Goal: Task Accomplishment & Management: Use online tool/utility

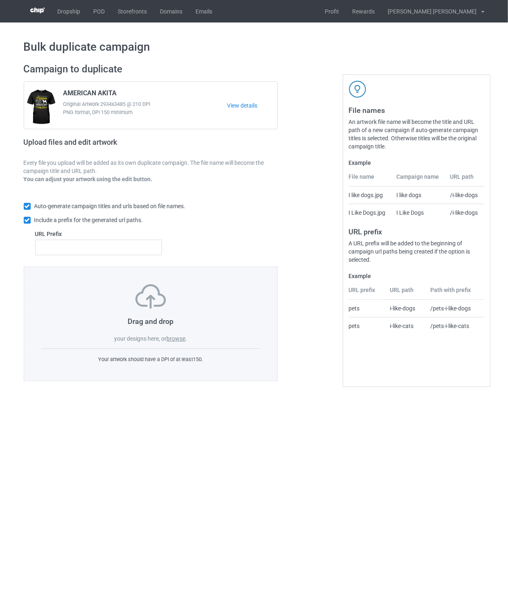
click at [180, 341] on label "browse" at bounding box center [176, 339] width 19 height 7
click at [0, 0] on input "browse" at bounding box center [0, 0] width 0 height 0
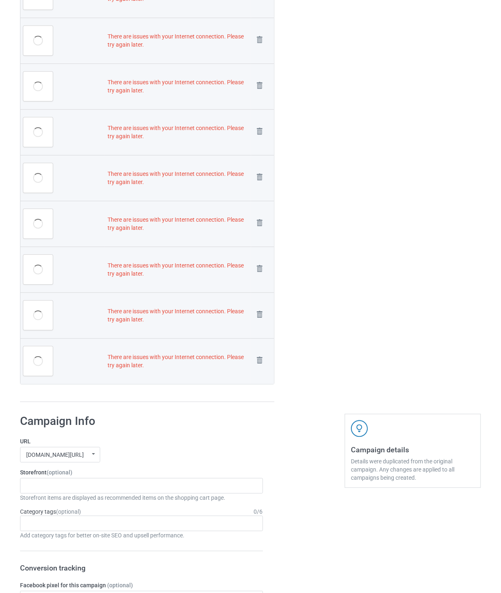
scroll to position [2514, 0]
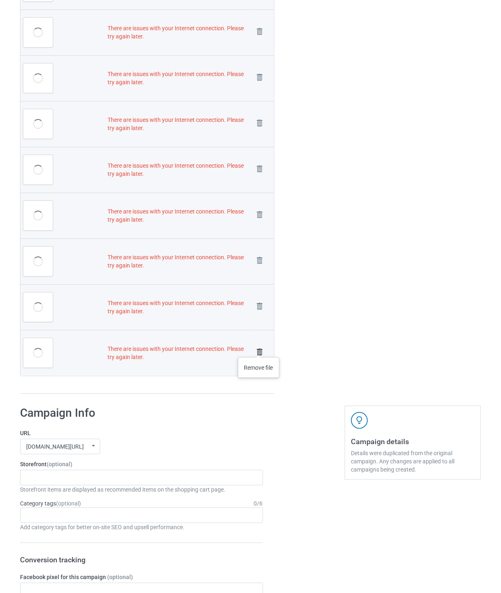
click at [259, 349] on img at bounding box center [259, 352] width 11 height 11
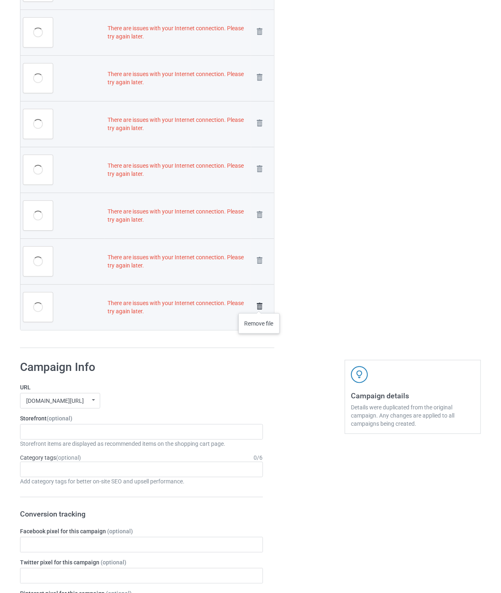
click at [259, 305] on img at bounding box center [259, 306] width 11 height 11
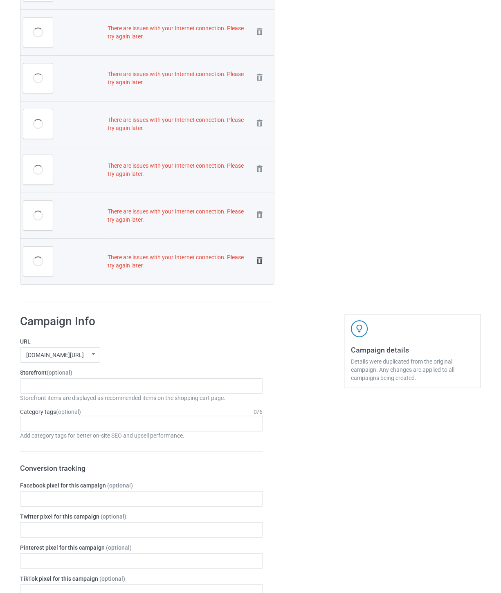
click at [259, 263] on img at bounding box center [259, 260] width 11 height 11
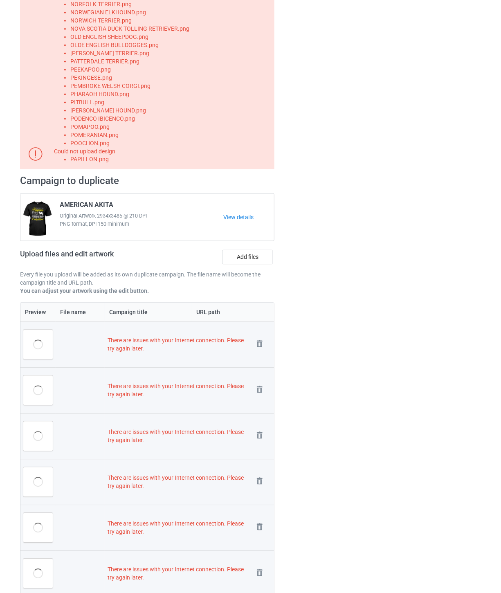
scroll to position [171, 0]
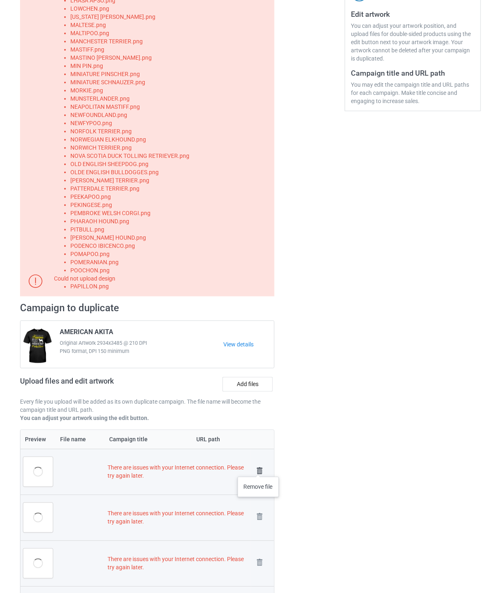
click at [258, 469] on img at bounding box center [259, 471] width 11 height 11
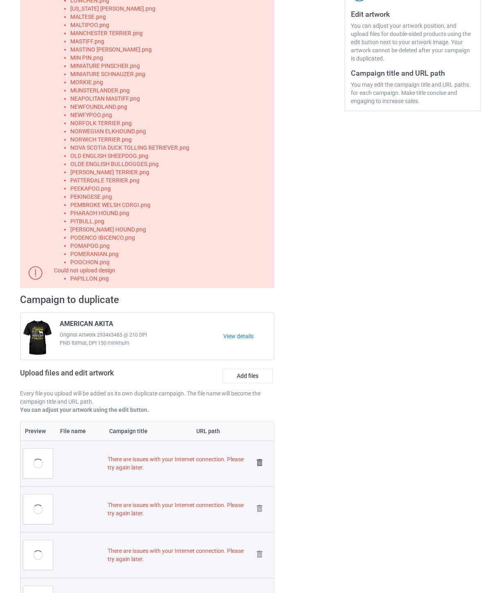
click at [260, 461] on img at bounding box center [259, 462] width 11 height 11
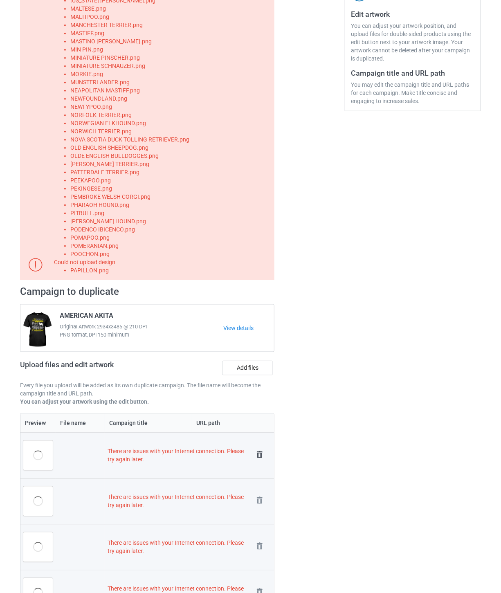
click at [260, 455] on img at bounding box center [259, 454] width 11 height 11
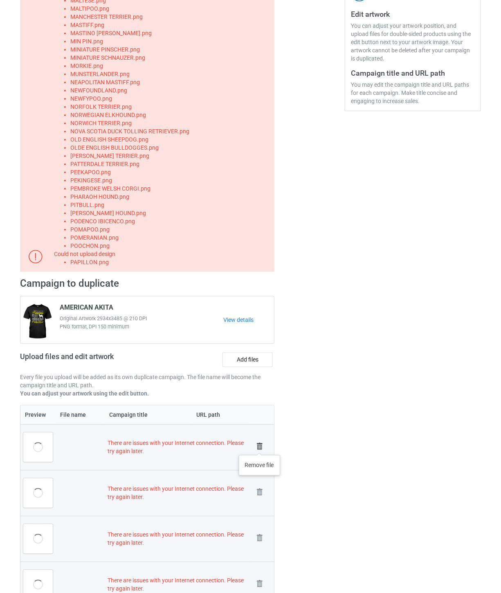
click at [260, 446] on img at bounding box center [259, 446] width 11 height 11
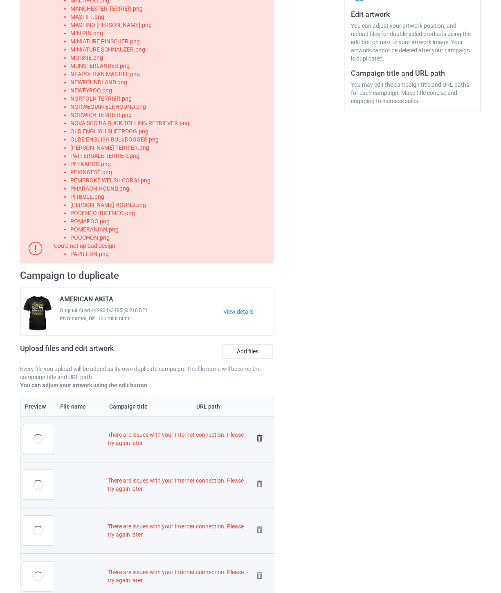
click at [260, 441] on img at bounding box center [259, 438] width 11 height 11
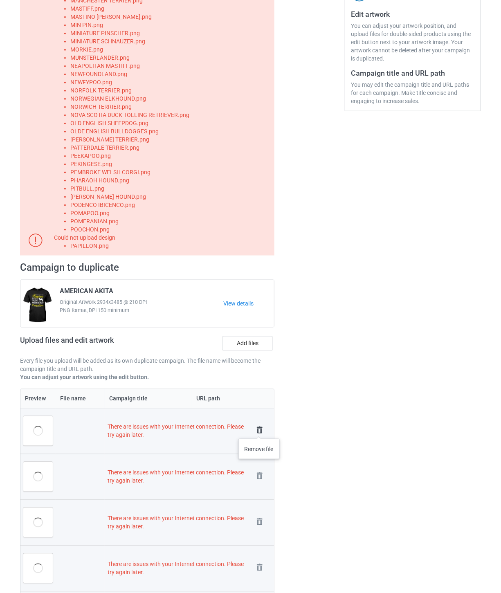
click at [259, 430] on img at bounding box center [259, 430] width 11 height 11
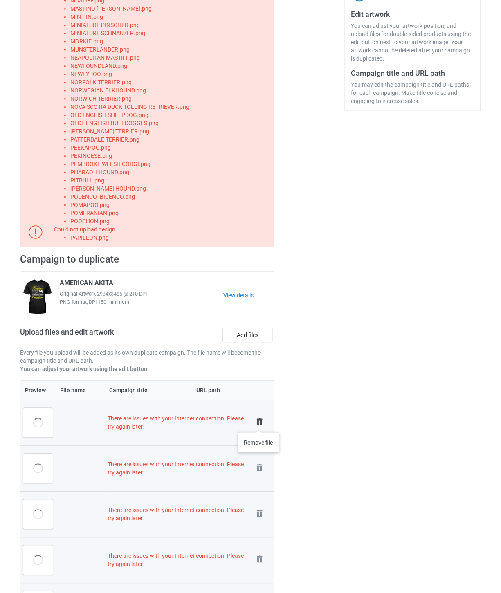
click at [259, 424] on img at bounding box center [259, 422] width 11 height 11
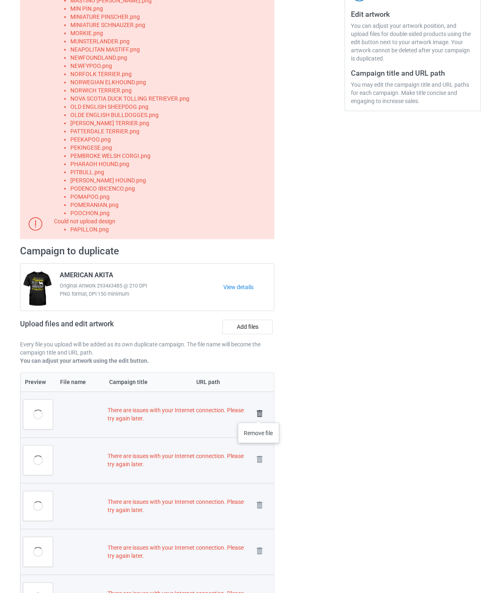
click at [259, 415] on img at bounding box center [259, 413] width 11 height 11
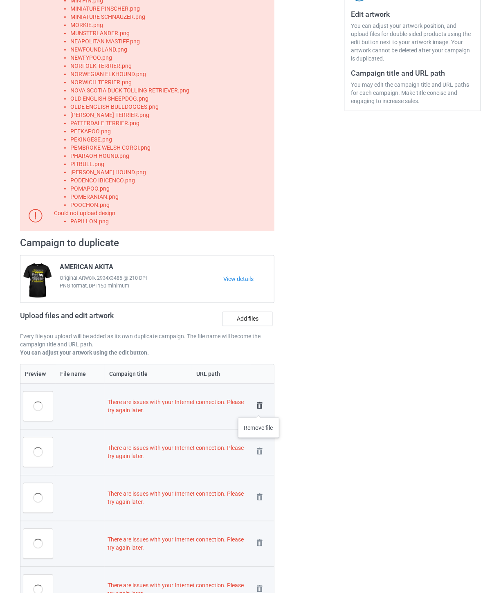
click at [259, 408] on img at bounding box center [259, 405] width 11 height 11
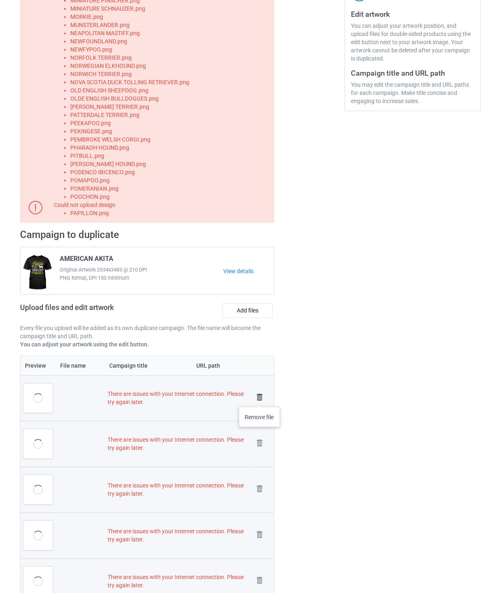
click at [260, 399] on img at bounding box center [259, 397] width 11 height 11
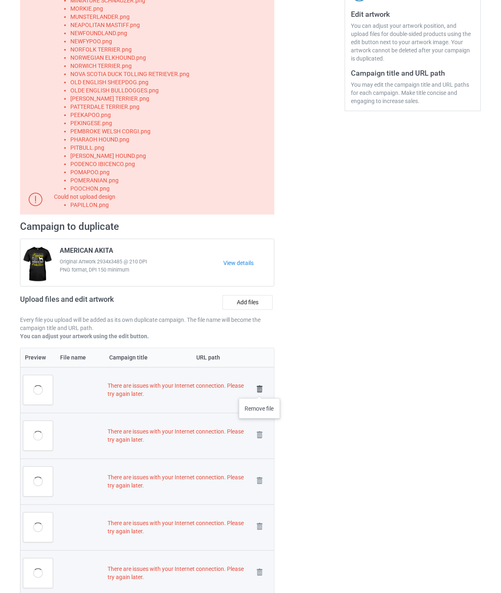
click at [260, 390] on img at bounding box center [259, 389] width 11 height 11
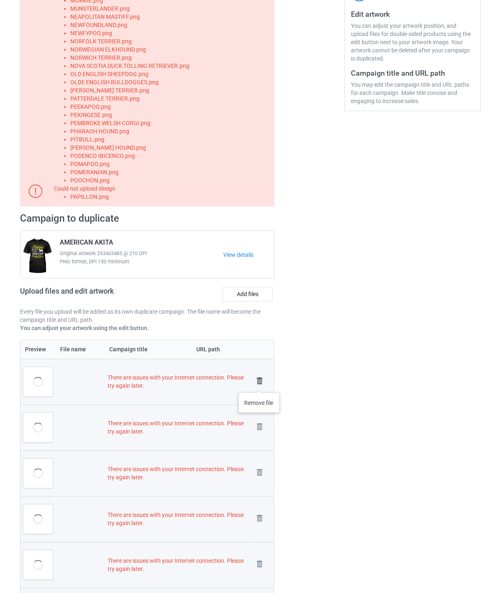
click at [259, 385] on img at bounding box center [259, 381] width 11 height 11
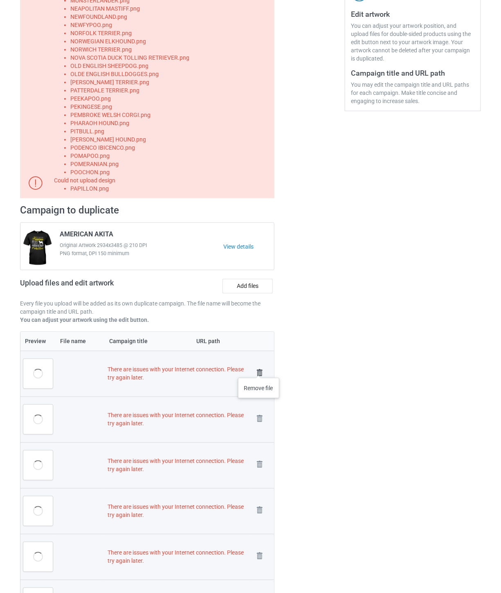
click at [259, 370] on img at bounding box center [259, 372] width 11 height 11
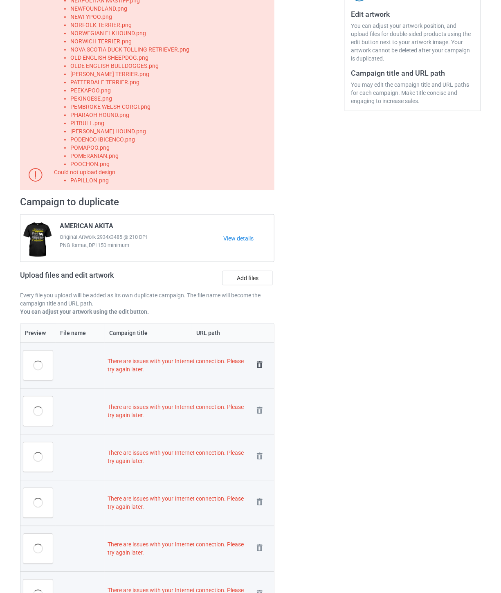
click at [259, 362] on img at bounding box center [259, 364] width 11 height 11
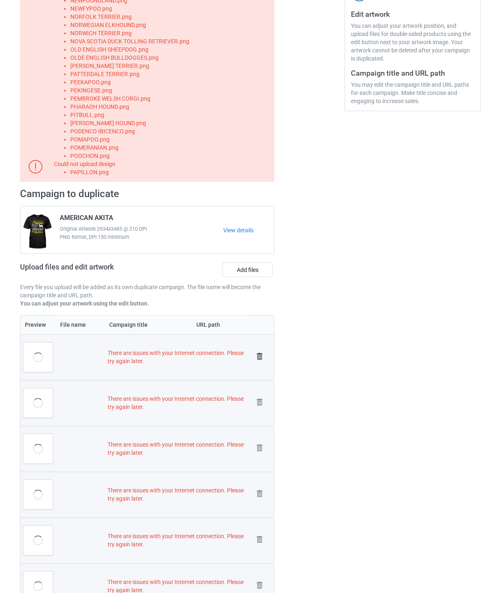
click at [259, 359] on img at bounding box center [259, 356] width 11 height 11
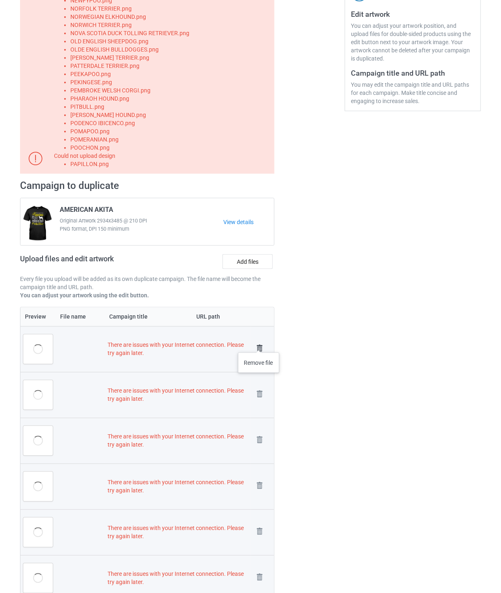
click at [259, 345] on img at bounding box center [259, 348] width 11 height 11
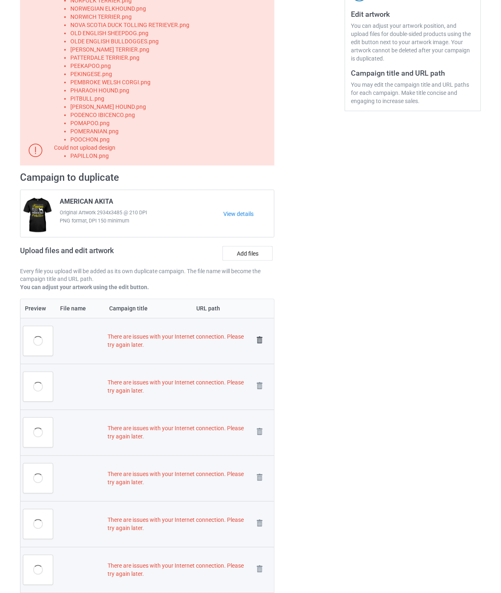
click at [259, 341] on img at bounding box center [259, 340] width 11 height 11
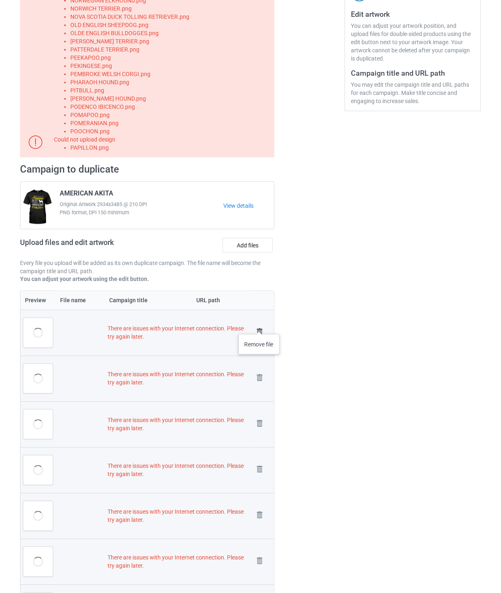
click at [259, 327] on img at bounding box center [259, 332] width 11 height 11
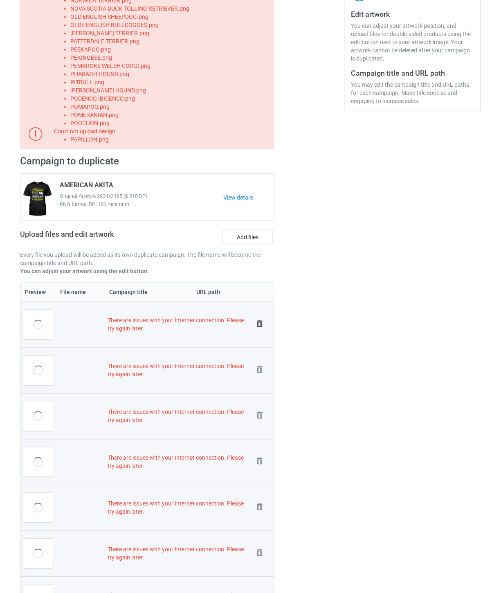
click at [259, 325] on img at bounding box center [259, 323] width 11 height 11
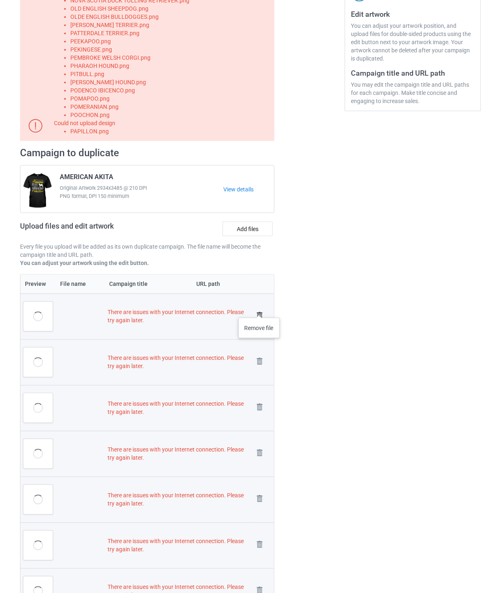
click at [259, 310] on img at bounding box center [259, 315] width 11 height 11
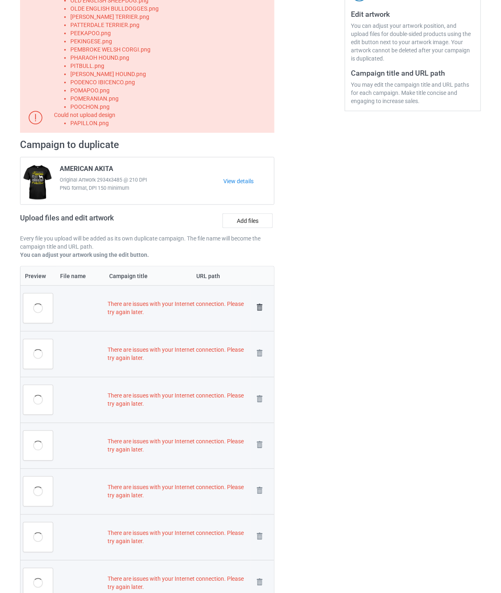
click at [259, 307] on img at bounding box center [259, 307] width 11 height 11
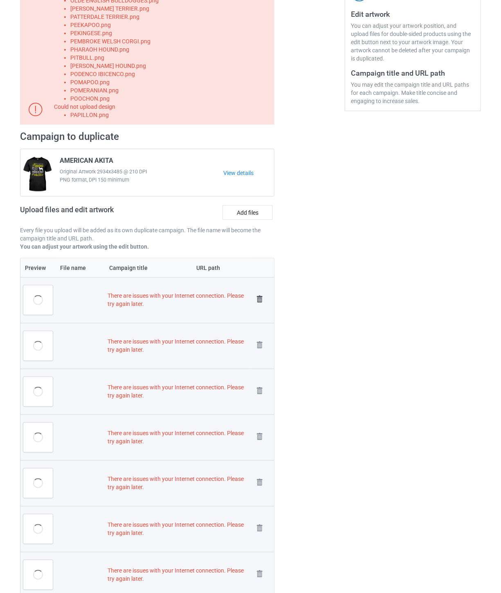
click at [259, 297] on img at bounding box center [259, 299] width 11 height 11
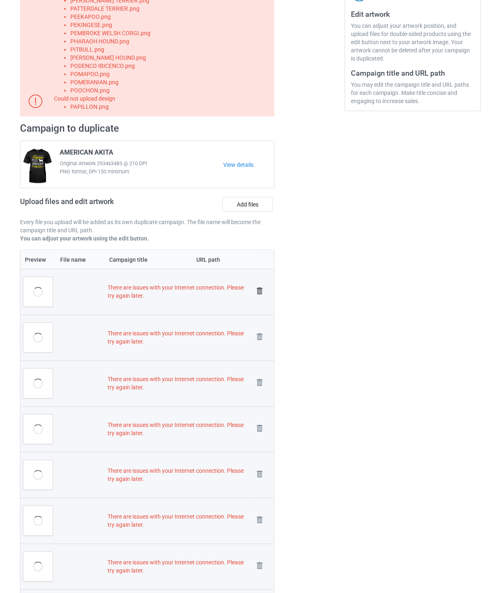
click at [258, 292] on img at bounding box center [259, 291] width 11 height 11
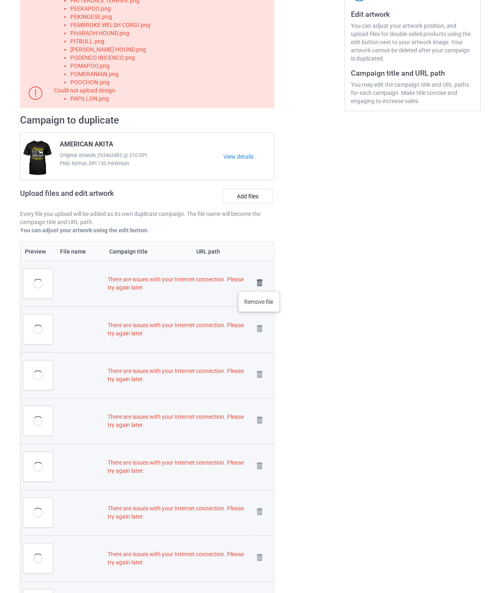
click at [259, 280] on img at bounding box center [259, 282] width 11 height 11
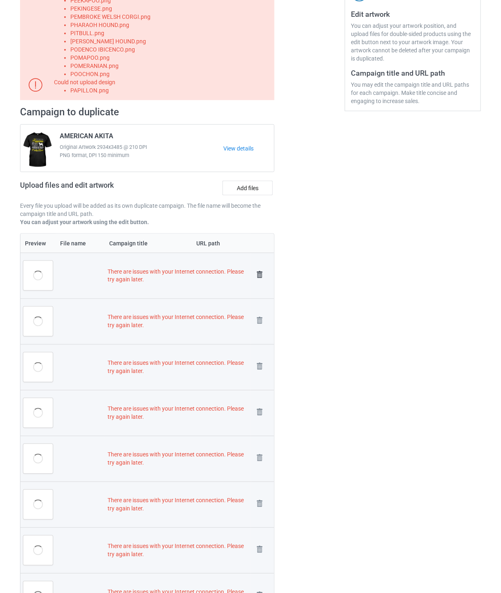
click at [259, 273] on img at bounding box center [259, 274] width 11 height 11
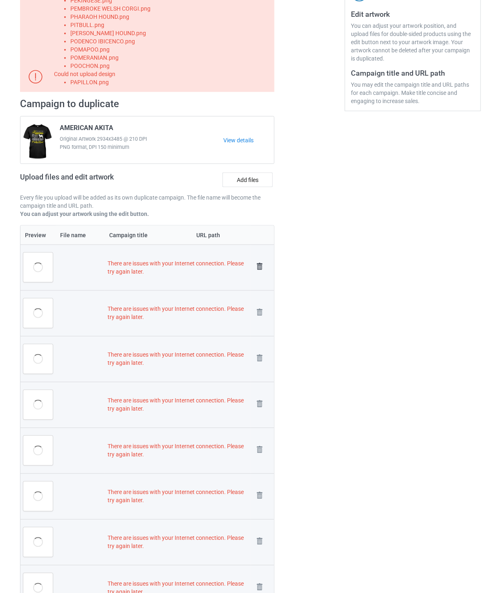
click at [259, 267] on img at bounding box center [259, 266] width 11 height 11
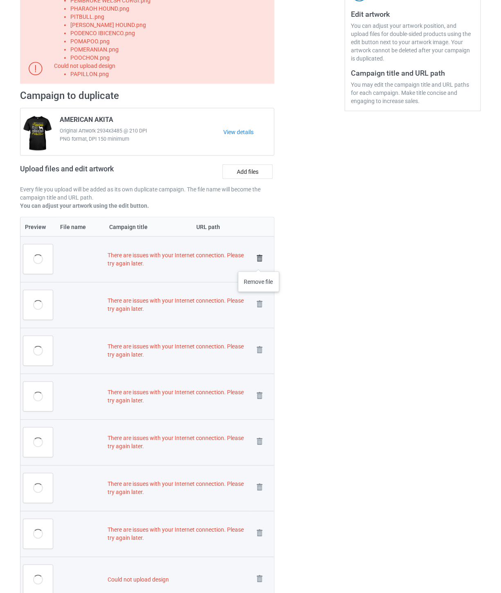
click at [259, 263] on img at bounding box center [259, 258] width 11 height 11
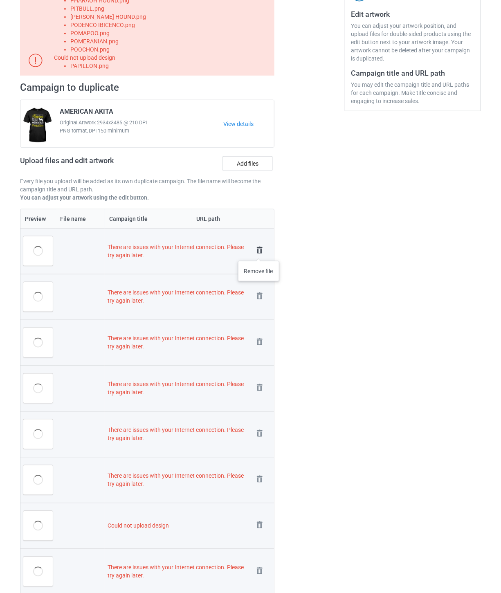
click at [259, 252] on img at bounding box center [259, 250] width 11 height 11
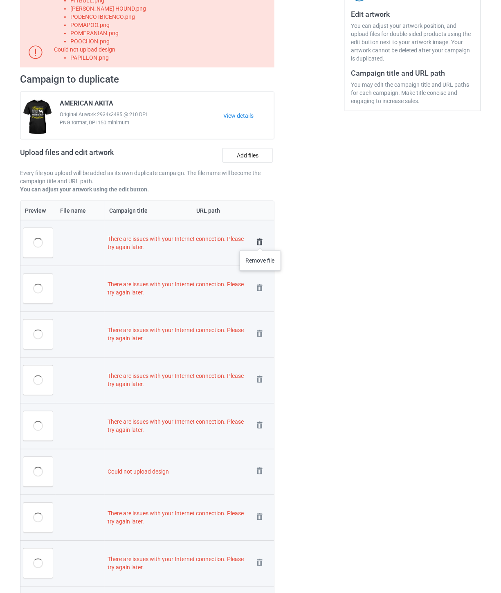
click at [261, 242] on img at bounding box center [259, 241] width 11 height 11
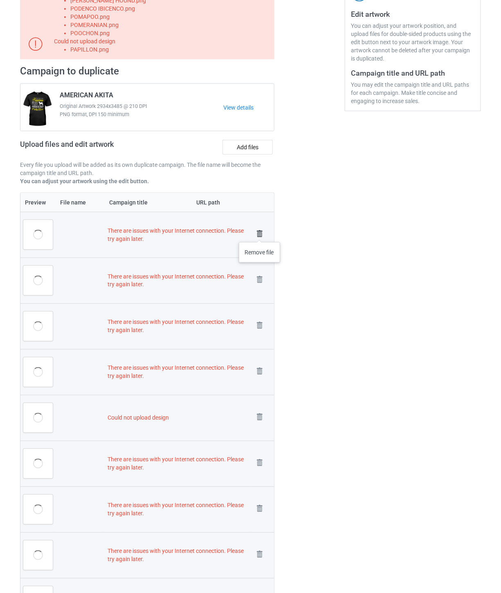
click at [260, 234] on img at bounding box center [259, 233] width 11 height 11
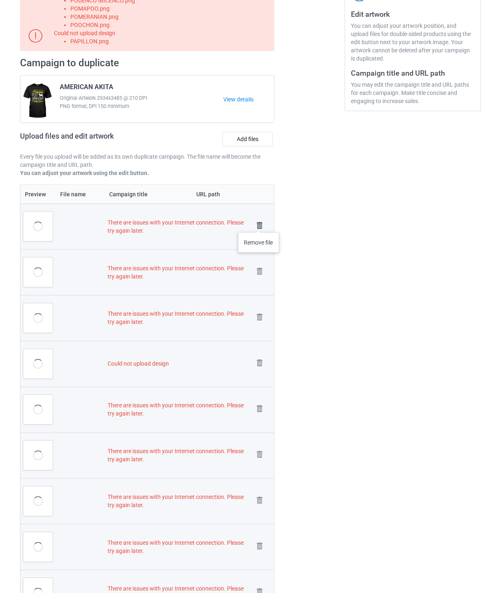
click at [259, 224] on img at bounding box center [259, 225] width 11 height 11
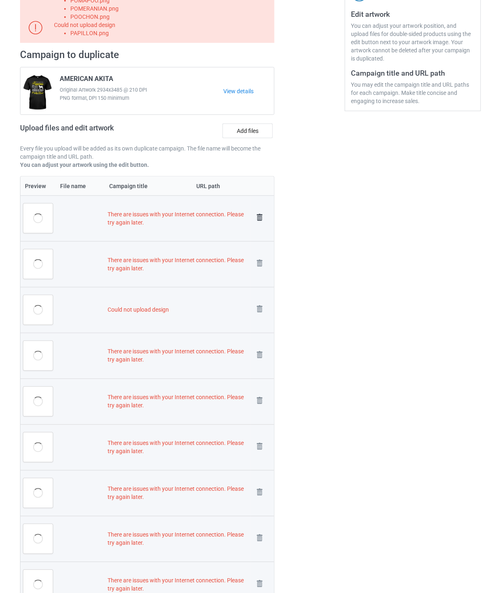
click at [259, 214] on img at bounding box center [259, 217] width 11 height 11
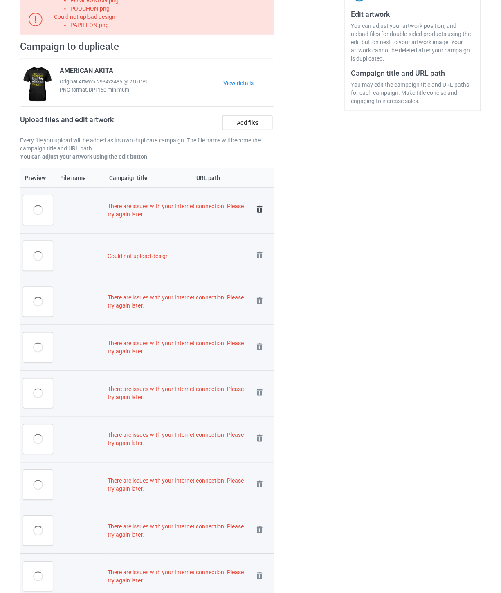
click at [259, 208] on img at bounding box center [259, 209] width 11 height 11
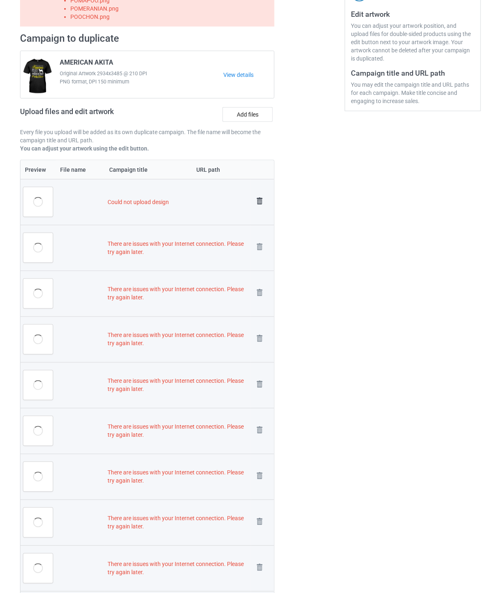
click at [259, 198] on img at bounding box center [259, 201] width 11 height 11
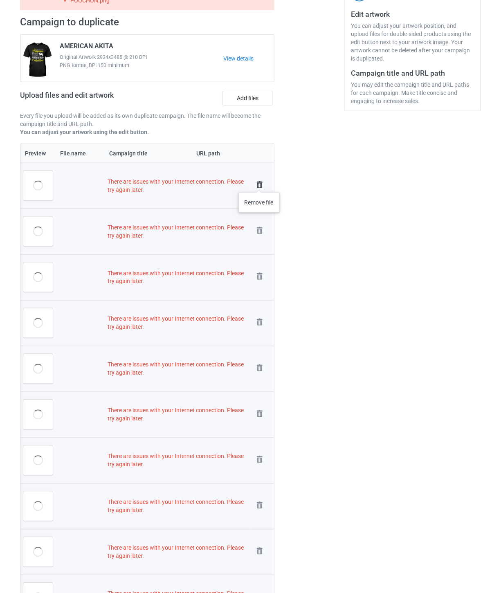
click at [259, 184] on img at bounding box center [259, 184] width 11 height 11
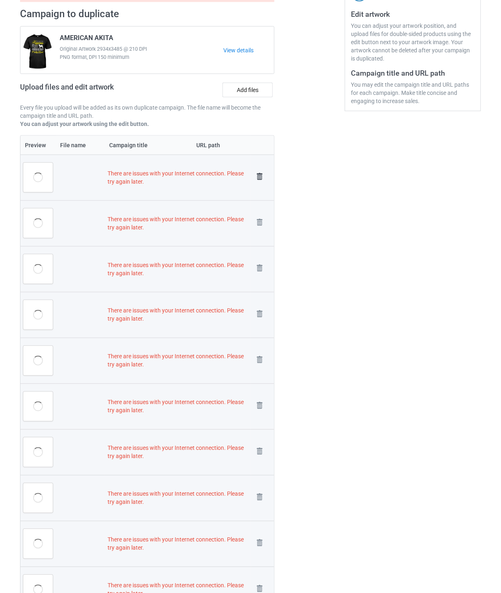
click at [259, 175] on img at bounding box center [259, 176] width 11 height 11
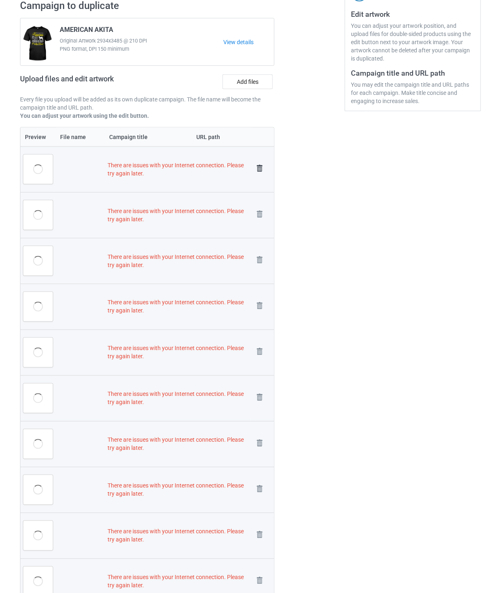
click at [259, 168] on img at bounding box center [259, 168] width 11 height 11
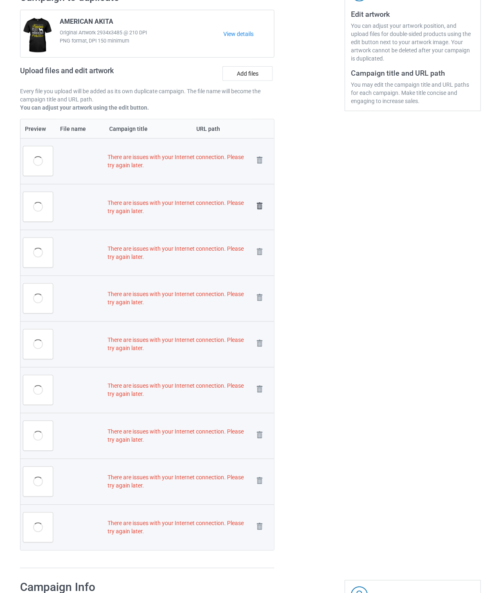
click at [0, 0] on img at bounding box center [0, 0] width 0 height 0
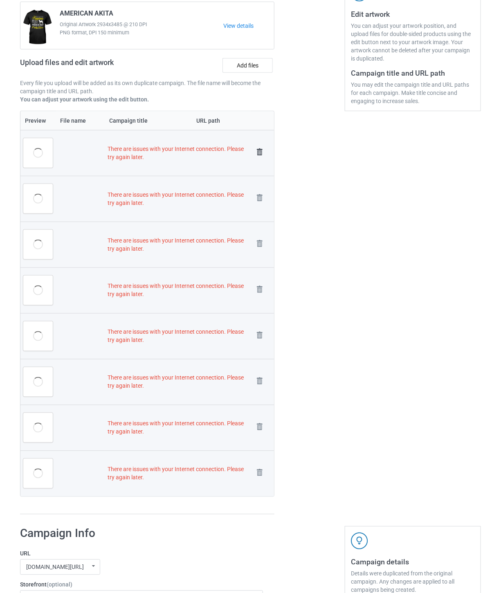
click at [259, 151] on img at bounding box center [259, 151] width 11 height 11
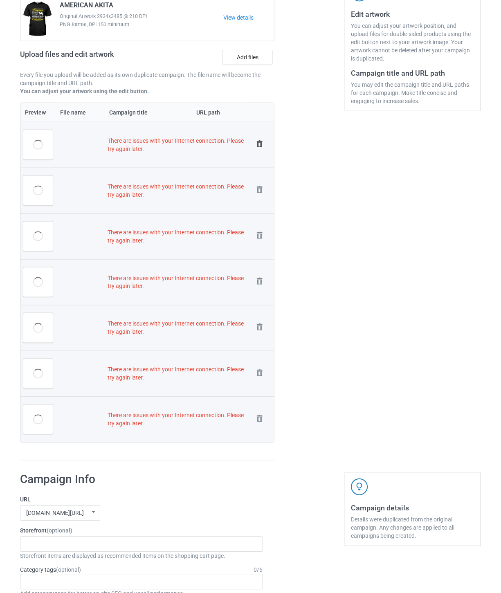
click at [259, 145] on img at bounding box center [259, 143] width 11 height 11
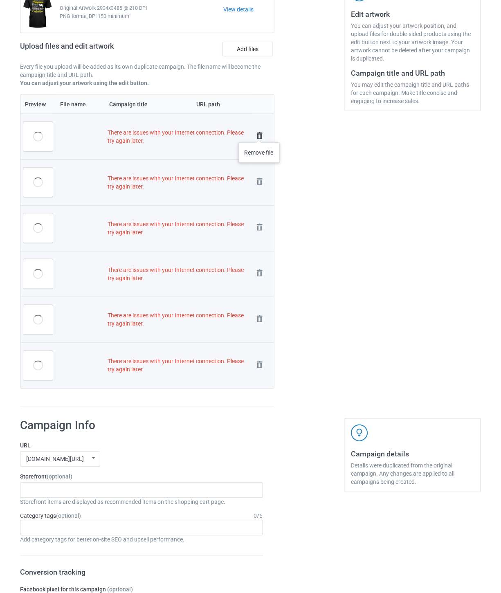
click at [259, 134] on img at bounding box center [259, 135] width 11 height 11
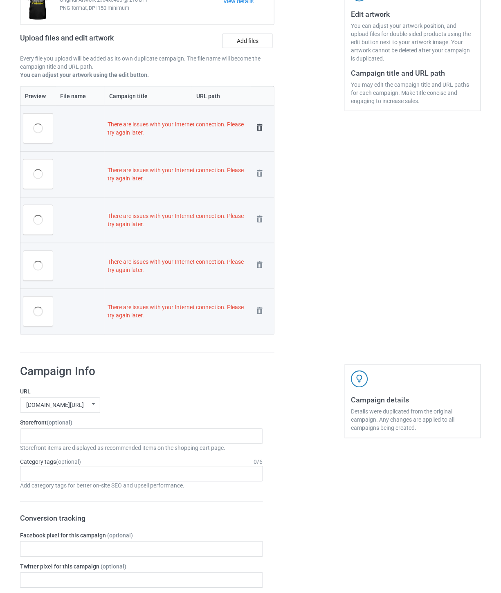
click at [259, 127] on img at bounding box center [259, 127] width 11 height 11
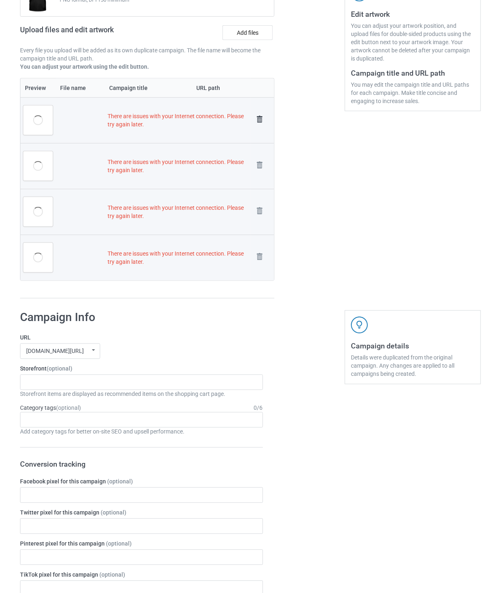
click at [259, 119] on img at bounding box center [259, 119] width 11 height 11
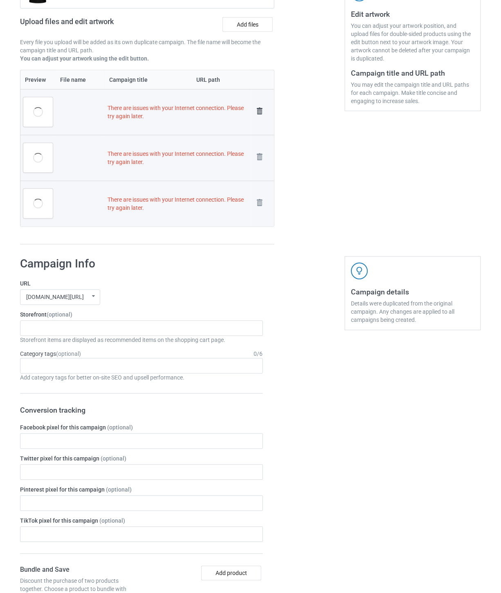
click at [259, 113] on img at bounding box center [259, 111] width 11 height 11
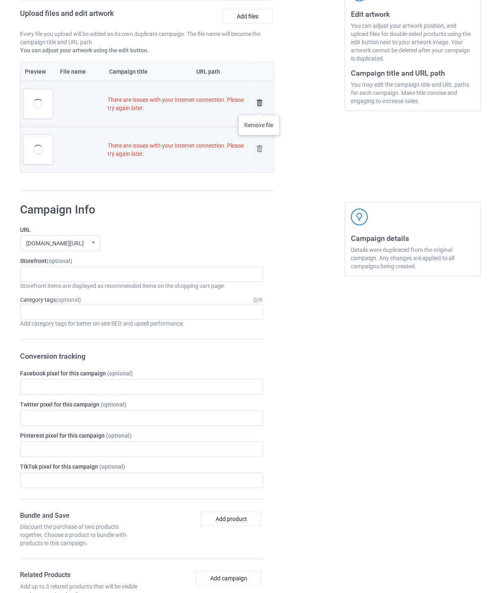
click at [259, 106] on img at bounding box center [259, 102] width 11 height 11
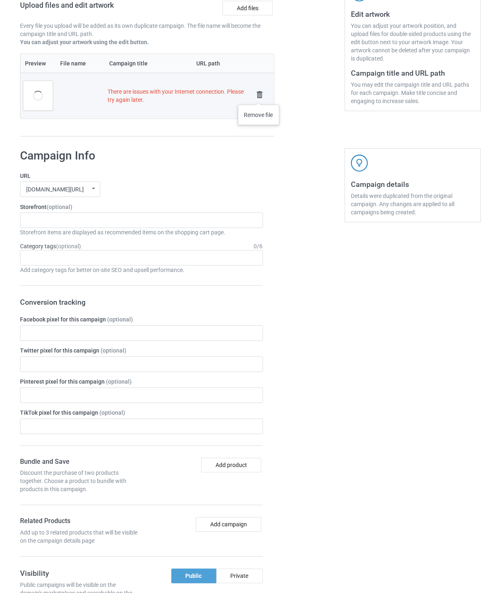
click at [259, 96] on img at bounding box center [259, 94] width 11 height 11
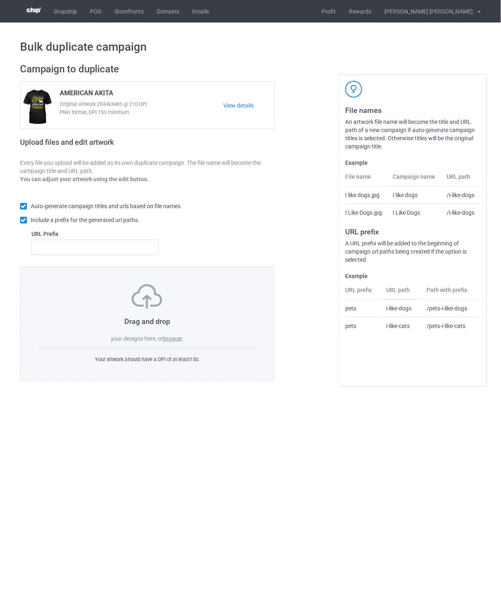
scroll to position [0, 0]
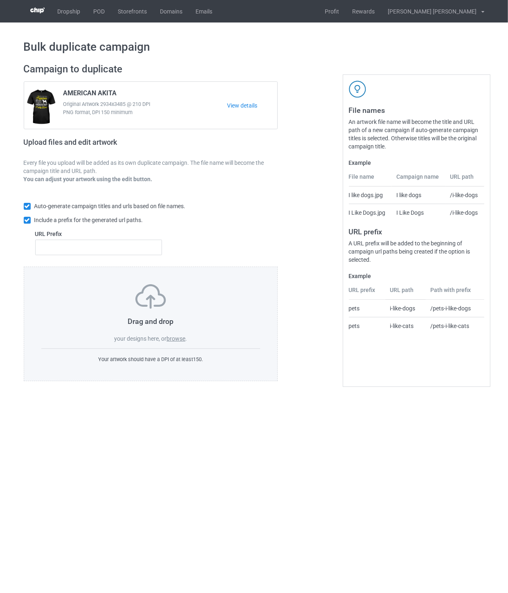
click at [177, 339] on label "browse" at bounding box center [176, 339] width 19 height 7
click at [0, 0] on input "browse" at bounding box center [0, 0] width 0 height 0
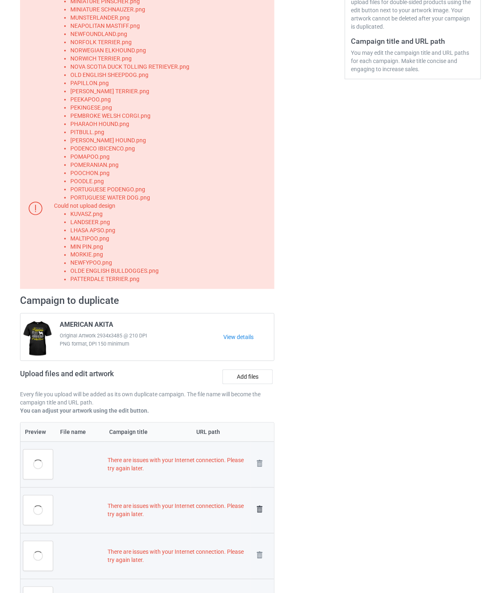
scroll to position [345, 0]
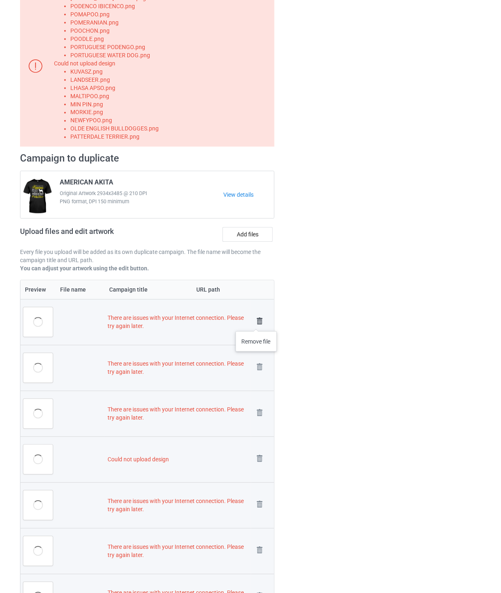
click at [257, 321] on img at bounding box center [259, 321] width 11 height 11
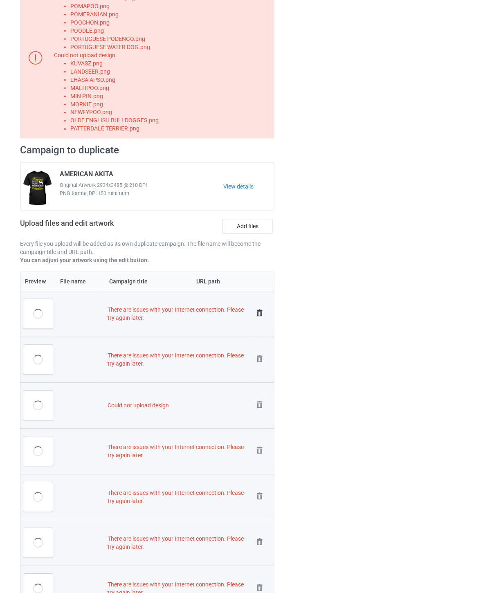
click at [259, 316] on img at bounding box center [259, 313] width 11 height 11
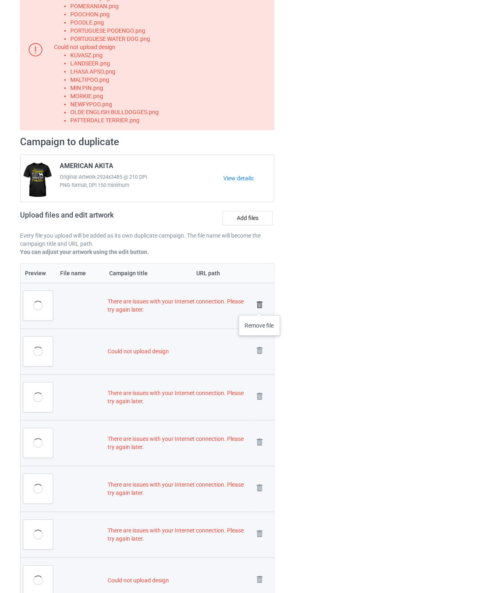
click at [260, 307] on img at bounding box center [259, 304] width 11 height 11
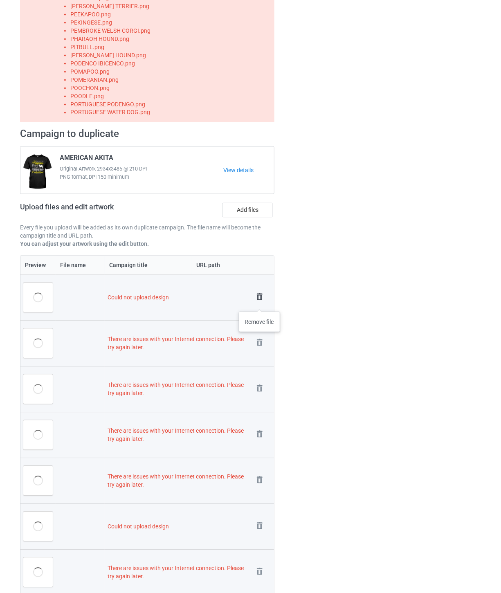
click at [260, 295] on img at bounding box center [259, 296] width 11 height 11
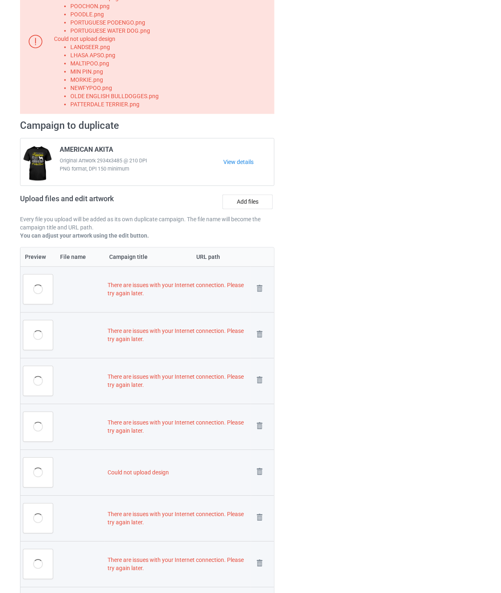
click at [260, 295] on link at bounding box center [259, 290] width 11 height 14
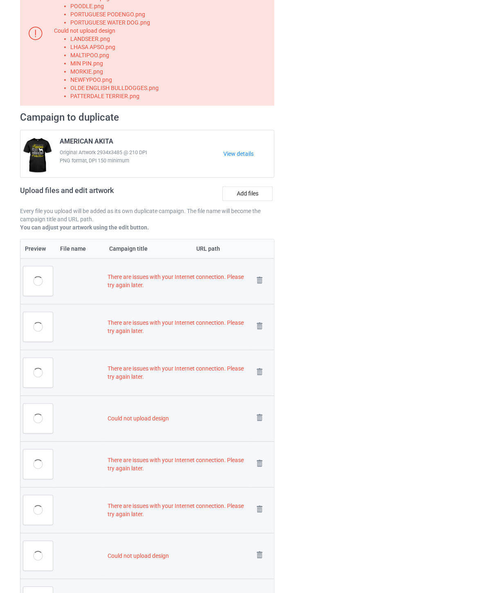
click at [260, 293] on td "Remove file" at bounding box center [262, 282] width 23 height 46
click at [259, 279] on img at bounding box center [259, 280] width 11 height 11
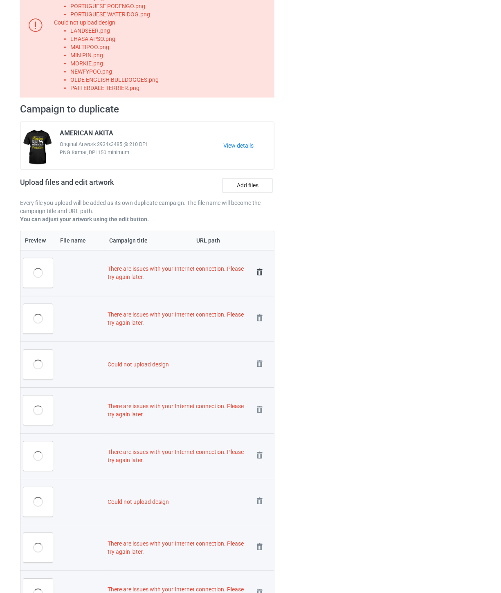
click at [259, 269] on img at bounding box center [259, 272] width 11 height 11
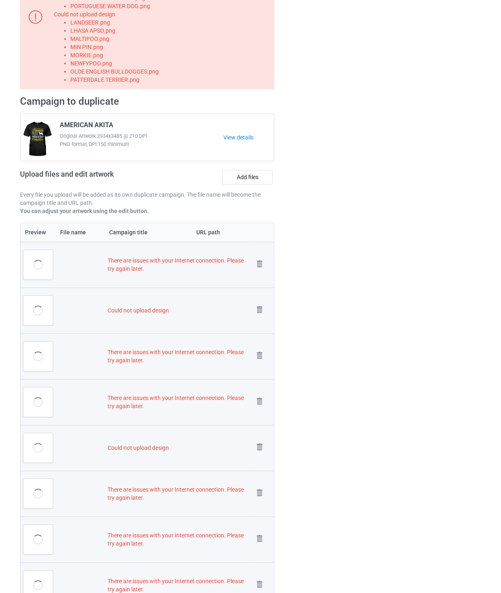
click at [0, 0] on img at bounding box center [0, 0] width 0 height 0
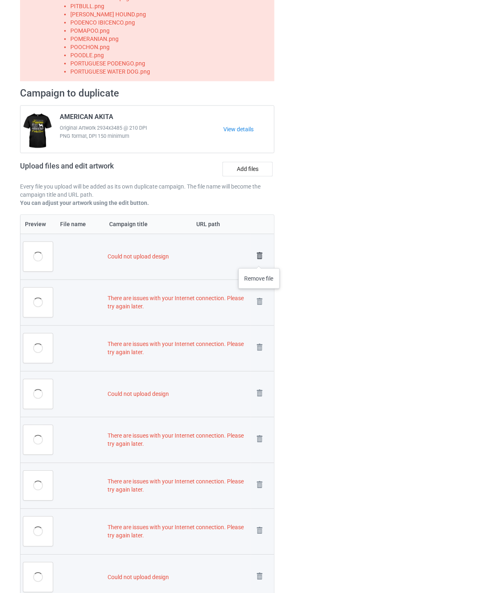
click at [259, 252] on img at bounding box center [259, 255] width 11 height 11
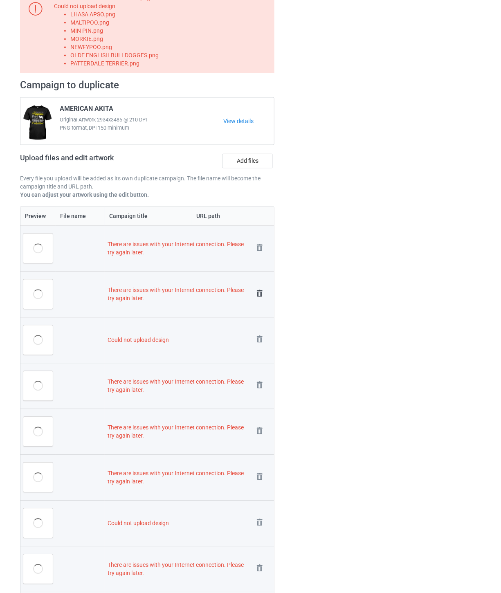
drag, startPoint x: 259, startPoint y: 252, endPoint x: 259, endPoint y: 246, distance: 5.7
click at [0, 0] on img at bounding box center [0, 0] width 0 height 0
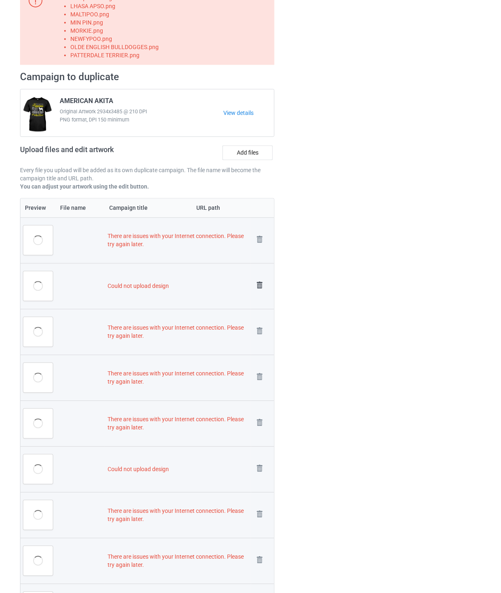
drag, startPoint x: 259, startPoint y: 246, endPoint x: 259, endPoint y: 239, distance: 7.8
click at [259, 241] on link at bounding box center [259, 241] width 11 height 14
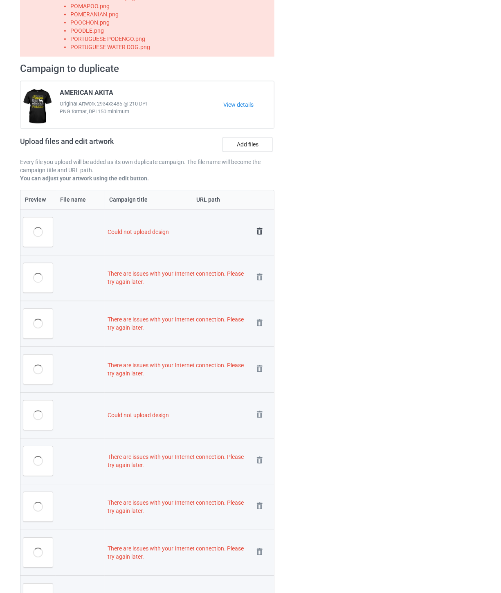
click at [259, 230] on img at bounding box center [259, 231] width 11 height 11
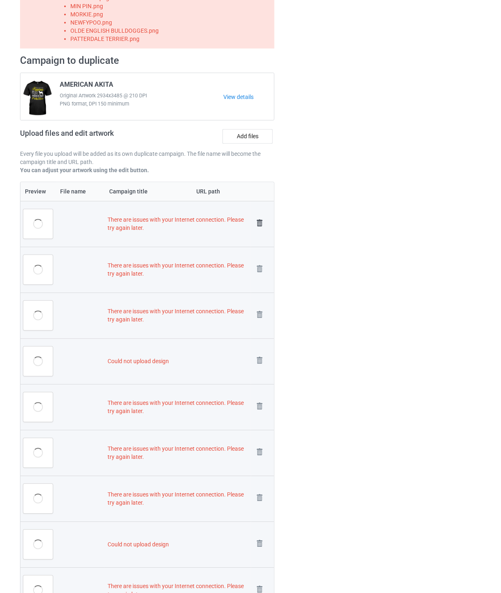
click at [259, 223] on img at bounding box center [259, 223] width 11 height 11
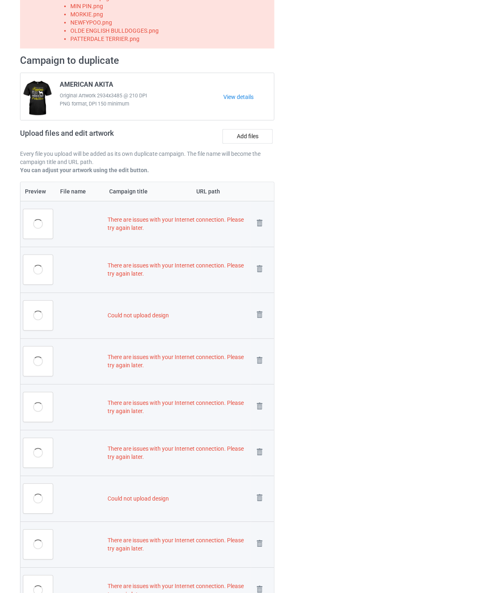
click at [256, 214] on td "Remove file" at bounding box center [262, 224] width 23 height 46
click at [260, 223] on img at bounding box center [259, 223] width 11 height 11
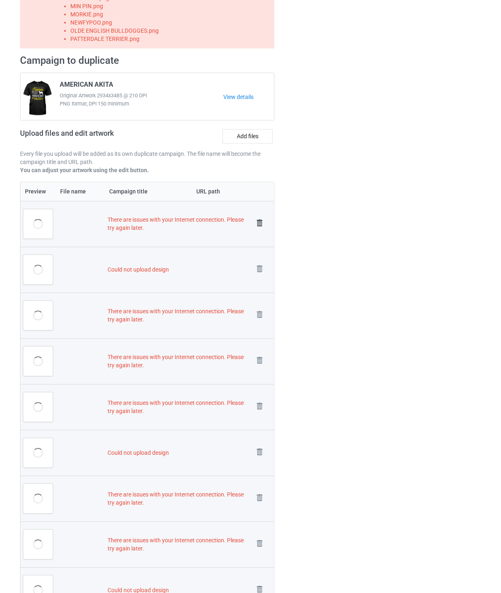
click at [259, 221] on img at bounding box center [259, 223] width 11 height 11
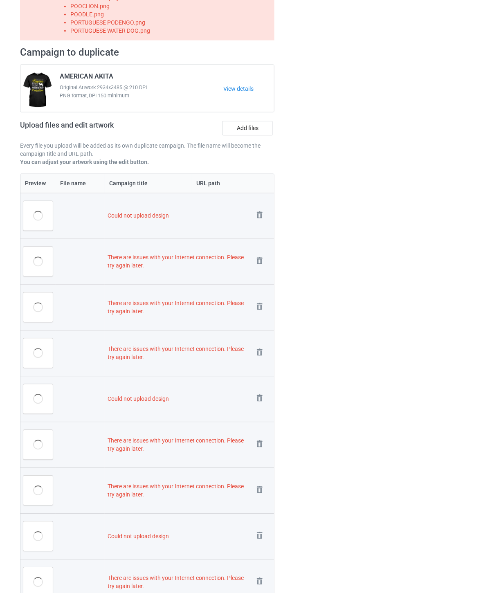
click at [0, 0] on img at bounding box center [0, 0] width 0 height 0
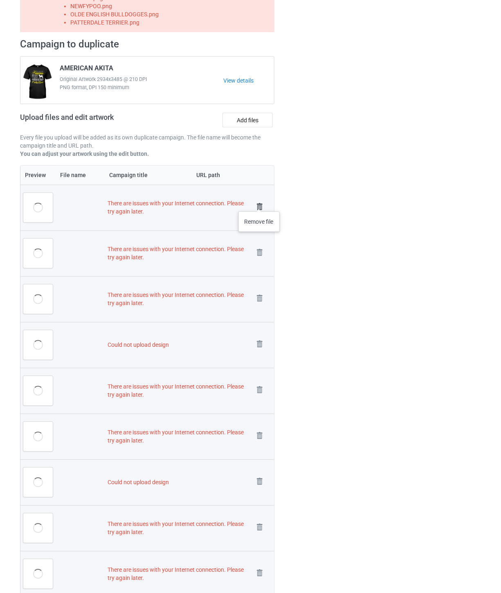
click at [259, 203] on img at bounding box center [259, 206] width 11 height 11
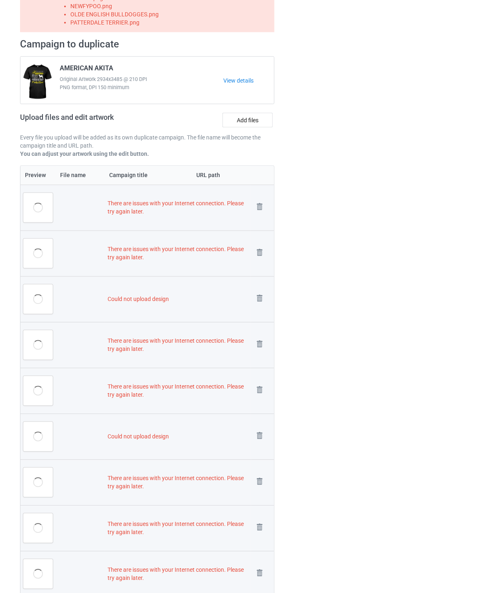
click at [259, 200] on td "Remove file" at bounding box center [262, 208] width 23 height 46
click at [258, 202] on img at bounding box center [259, 206] width 11 height 11
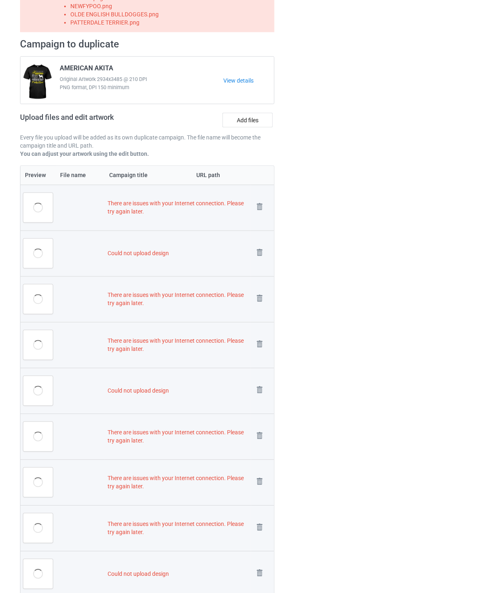
click at [0, 0] on img at bounding box center [0, 0] width 0 height 0
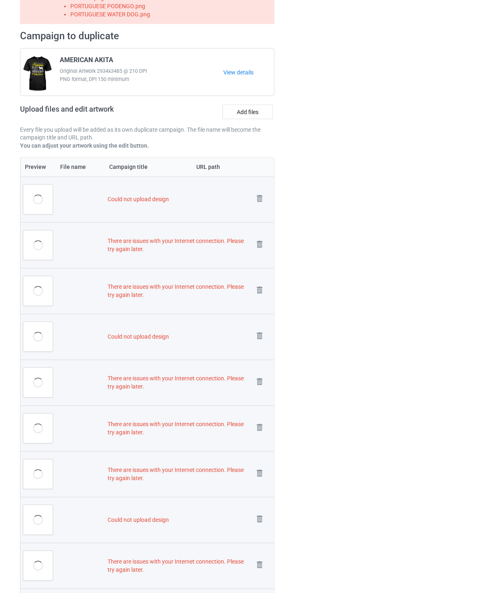
click at [0, 0] on img at bounding box center [0, 0] width 0 height 0
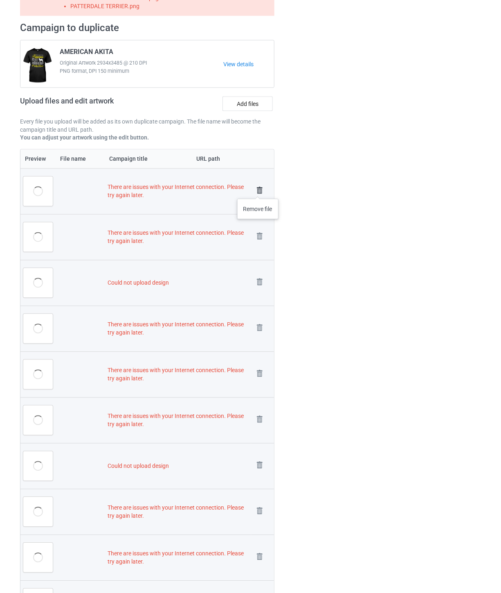
click at [258, 190] on img at bounding box center [259, 190] width 11 height 11
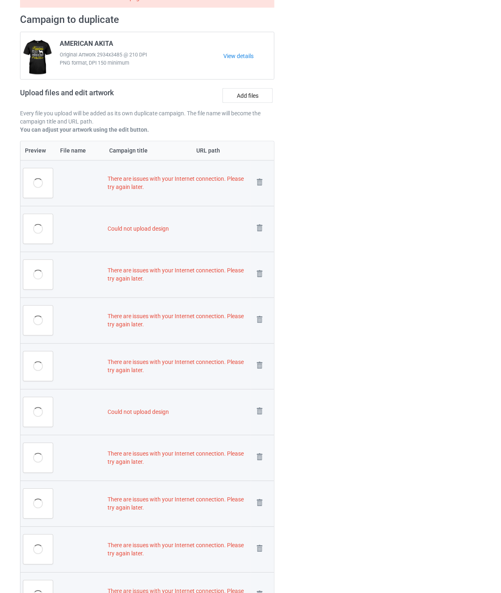
scroll to position [304, 0]
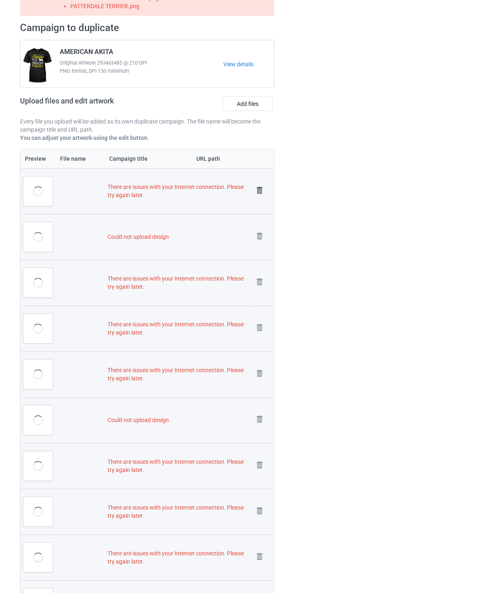
click at [259, 185] on img at bounding box center [259, 190] width 11 height 11
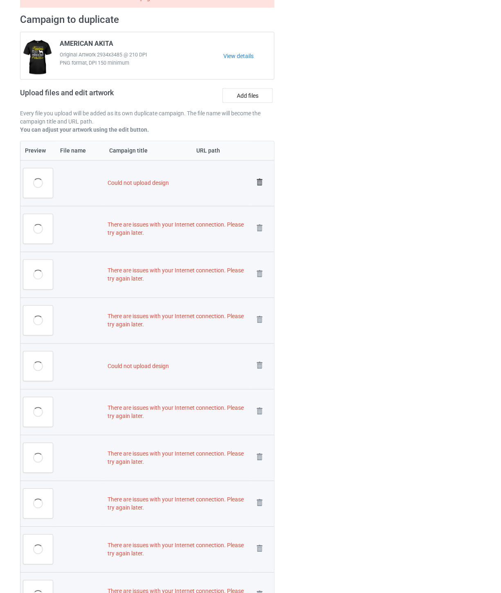
click at [259, 182] on img at bounding box center [259, 182] width 11 height 11
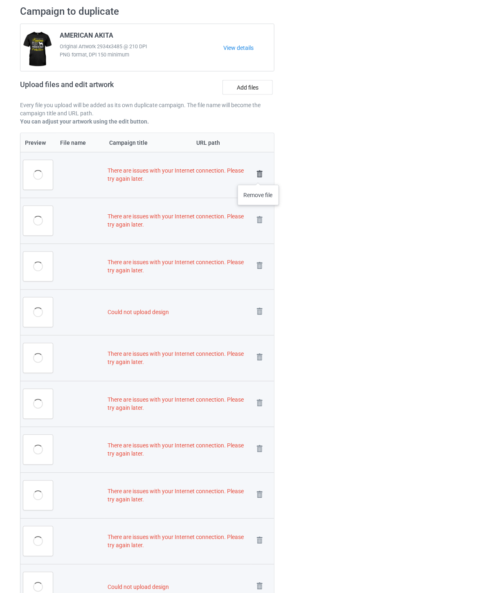
click at [259, 177] on img at bounding box center [259, 174] width 11 height 11
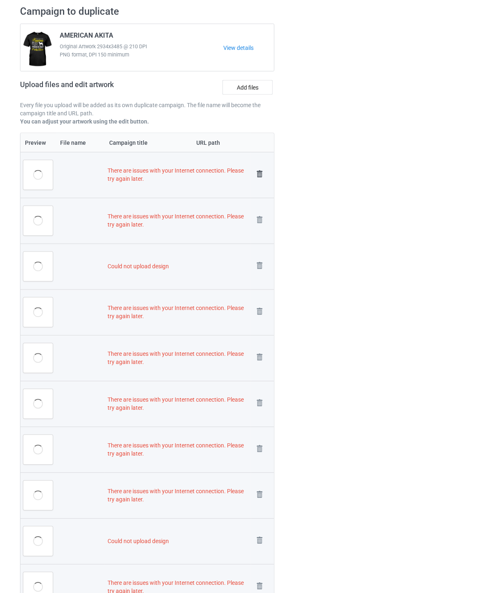
click at [259, 171] on img at bounding box center [259, 174] width 11 height 11
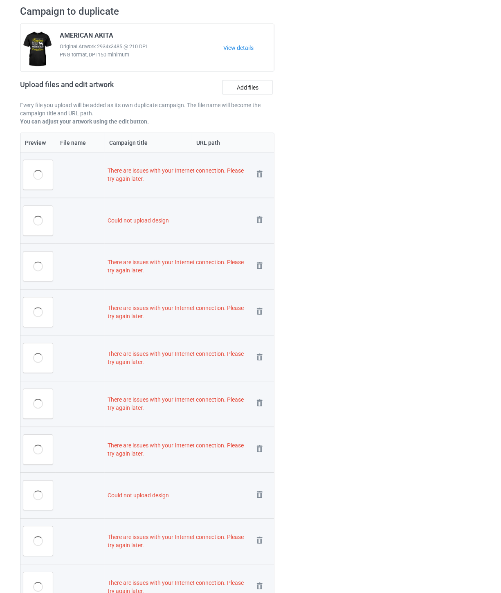
click at [0, 0] on img at bounding box center [0, 0] width 0 height 0
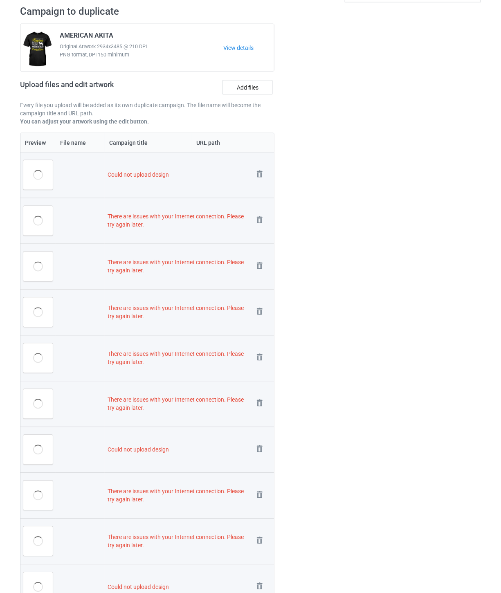
click at [0, 0] on img at bounding box center [0, 0] width 0 height 0
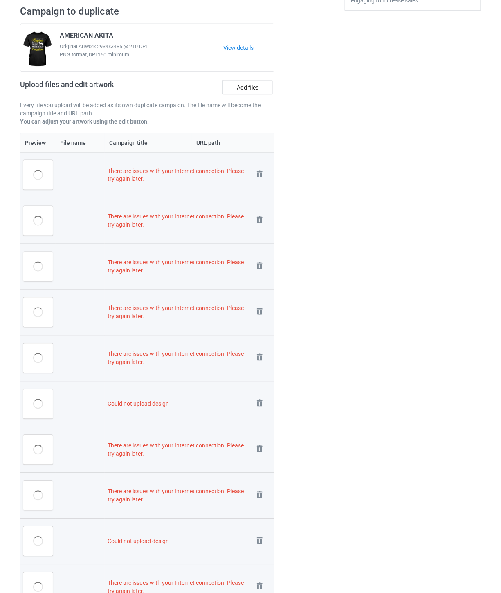
click at [0, 0] on img at bounding box center [0, 0] width 0 height 0
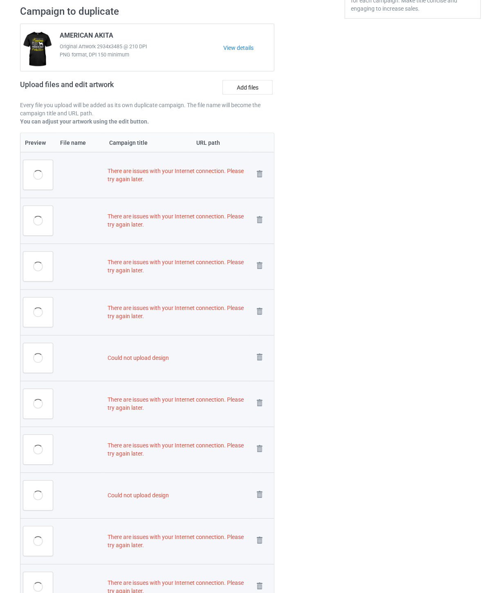
click at [0, 0] on img at bounding box center [0, 0] width 0 height 0
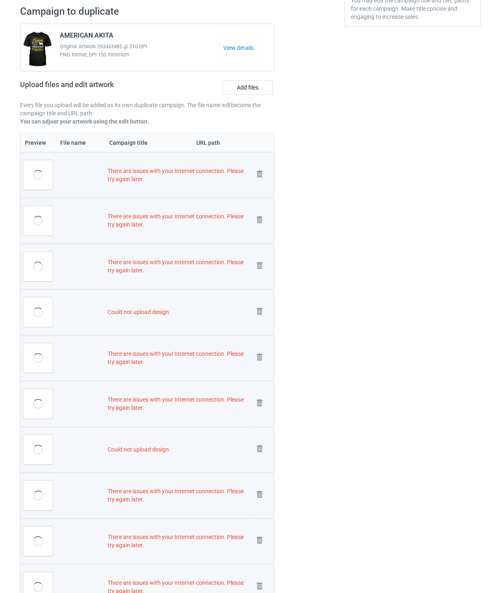
click at [0, 0] on img at bounding box center [0, 0] width 0 height 0
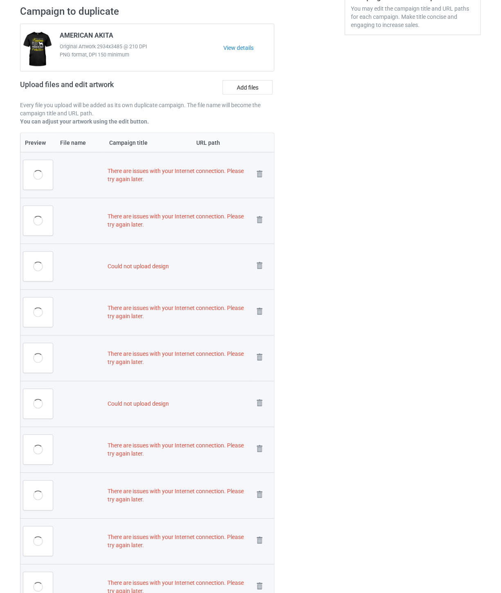
click at [0, 0] on img at bounding box center [0, 0] width 0 height 0
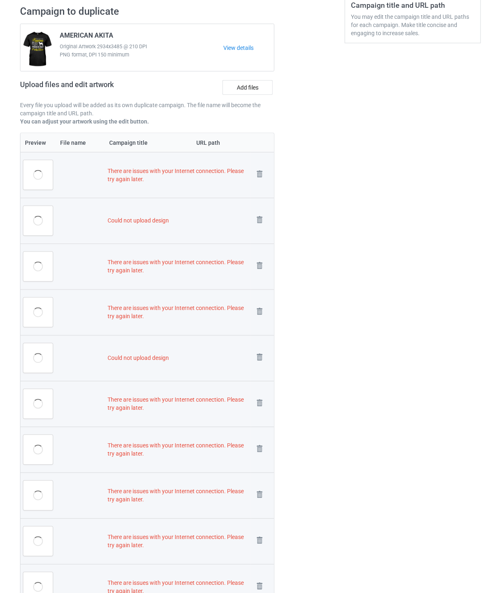
click at [0, 0] on img at bounding box center [0, 0] width 0 height 0
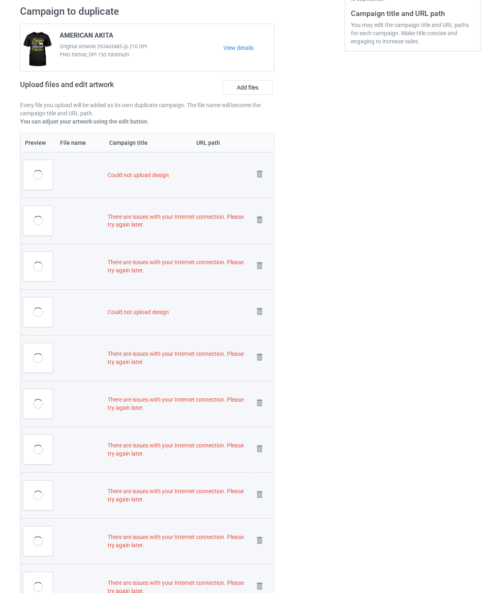
click at [0, 0] on img at bounding box center [0, 0] width 0 height 0
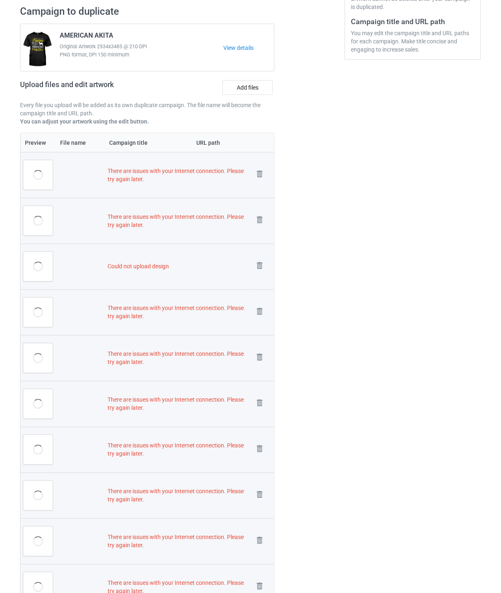
click at [0, 0] on img at bounding box center [0, 0] width 0 height 0
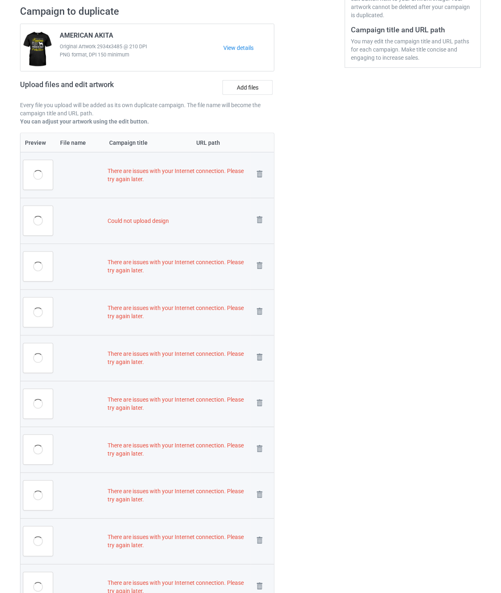
click at [0, 0] on img at bounding box center [0, 0] width 0 height 0
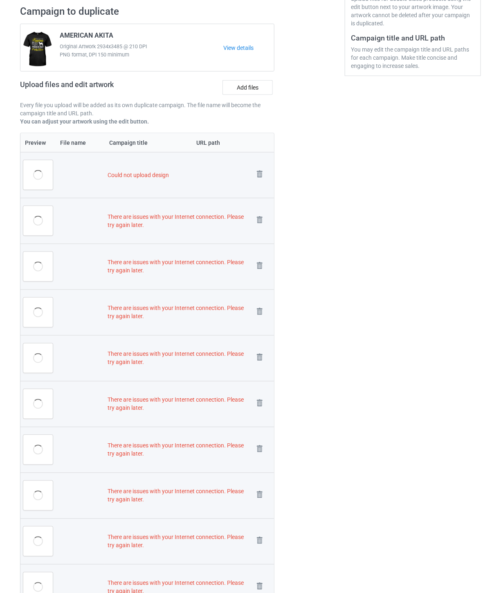
click at [0, 0] on img at bounding box center [0, 0] width 0 height 0
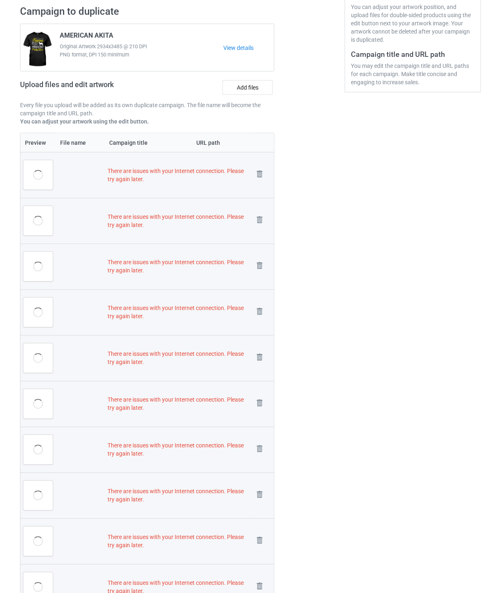
click at [0, 0] on img at bounding box center [0, 0] width 0 height 0
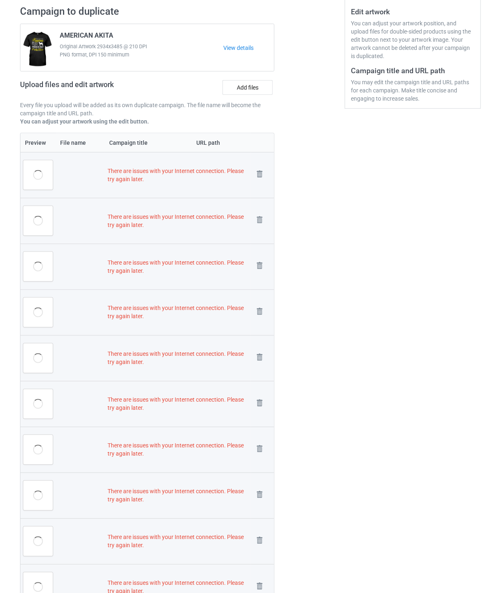
click at [0, 0] on img at bounding box center [0, 0] width 0 height 0
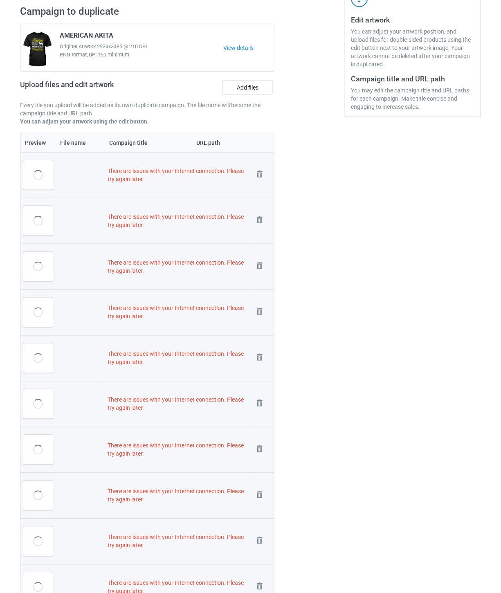
click at [0, 0] on img at bounding box center [0, 0] width 0 height 0
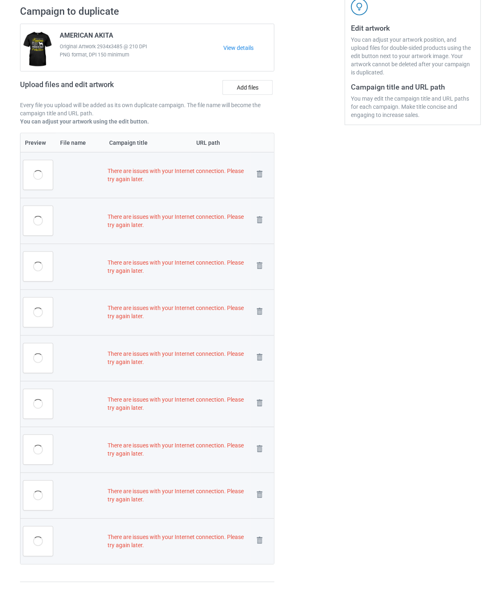
click at [0, 0] on img at bounding box center [0, 0] width 0 height 0
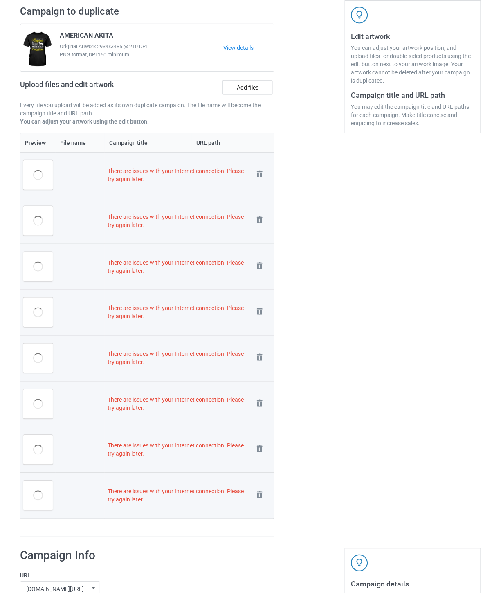
click at [0, 0] on img at bounding box center [0, 0] width 0 height 0
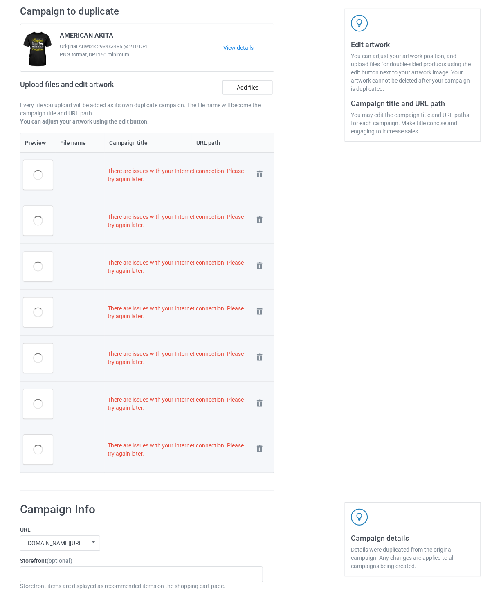
click at [0, 0] on img at bounding box center [0, 0] width 0 height 0
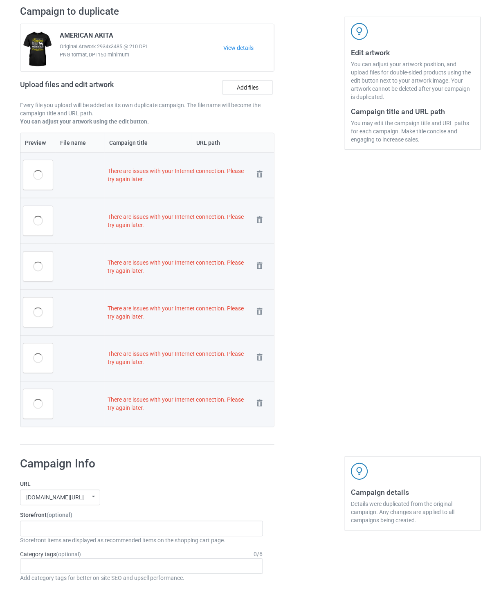
click at [0, 0] on img at bounding box center [0, 0] width 0 height 0
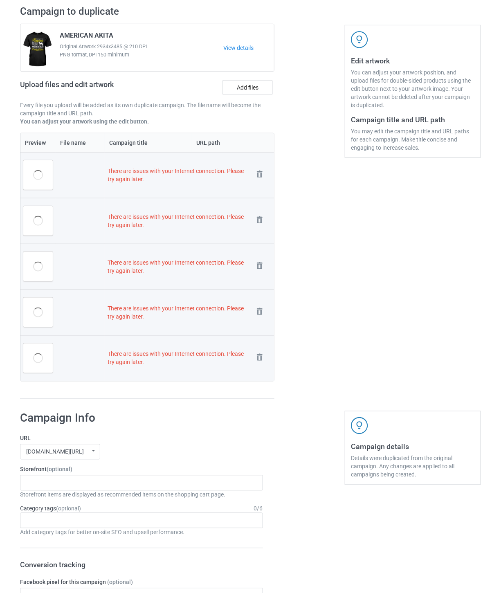
click at [0, 0] on img at bounding box center [0, 0] width 0 height 0
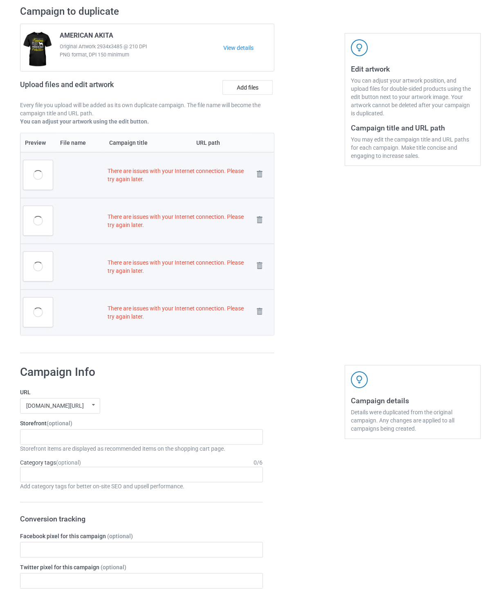
click at [0, 0] on img at bounding box center [0, 0] width 0 height 0
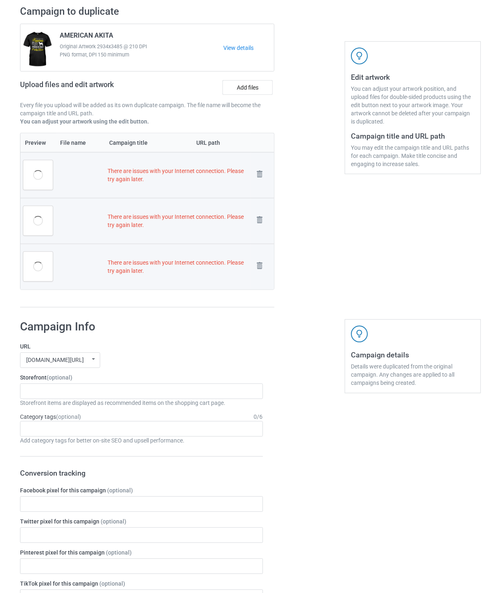
click at [0, 0] on img at bounding box center [0, 0] width 0 height 0
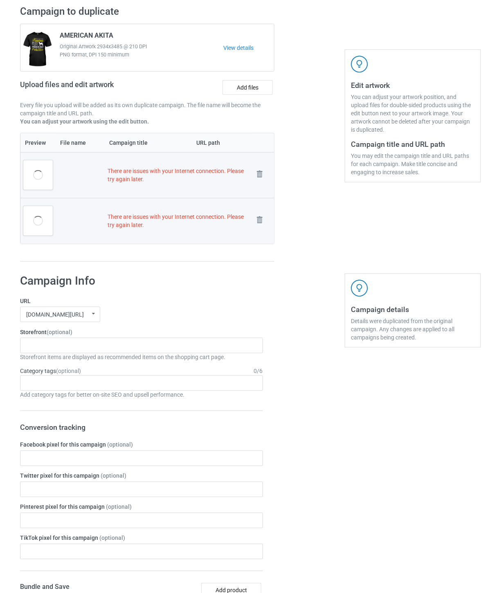
click at [0, 0] on img at bounding box center [0, 0] width 0 height 0
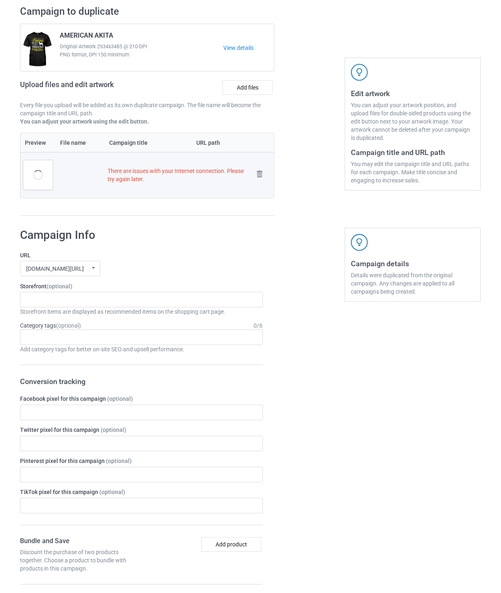
click at [0, 0] on img at bounding box center [0, 0] width 0 height 0
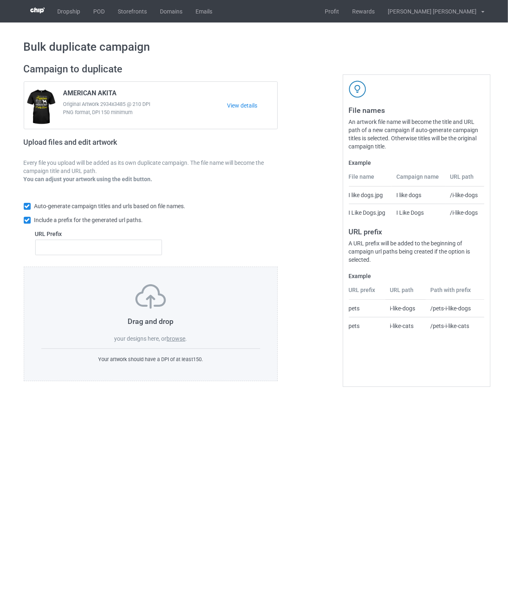
click at [175, 342] on label "browse" at bounding box center [176, 339] width 19 height 7
click at [0, 0] on input "browse" at bounding box center [0, 0] width 0 height 0
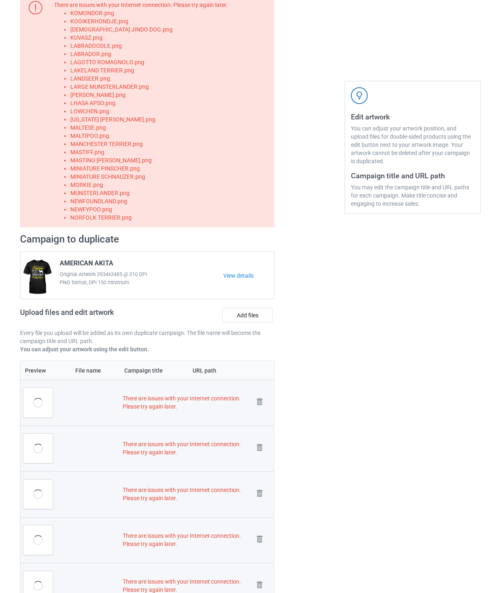
scroll to position [182, 0]
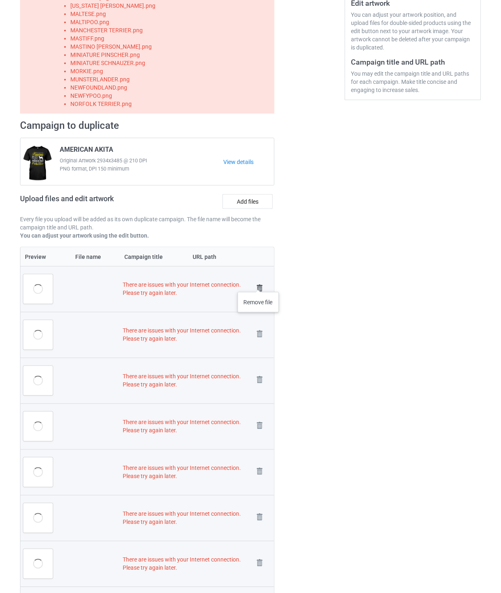
click at [259, 284] on img at bounding box center [259, 288] width 11 height 11
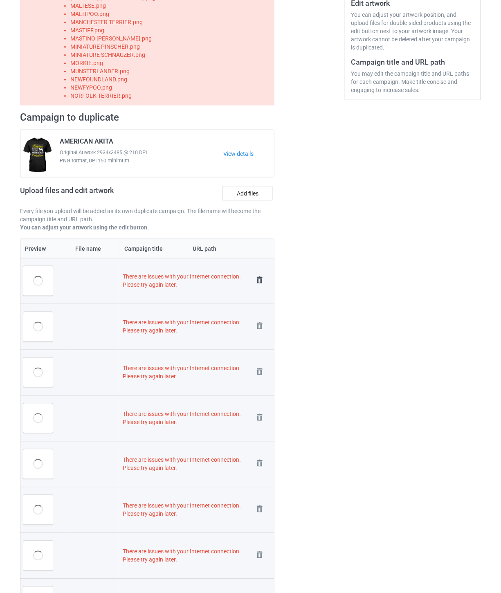
click at [259, 281] on img at bounding box center [259, 280] width 11 height 11
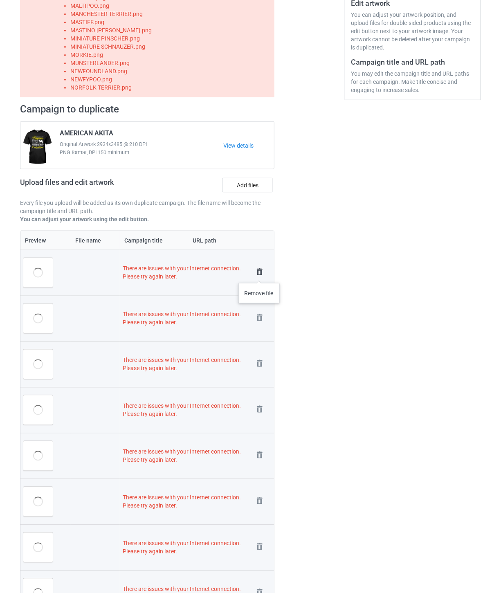
click at [259, 275] on img at bounding box center [259, 271] width 11 height 11
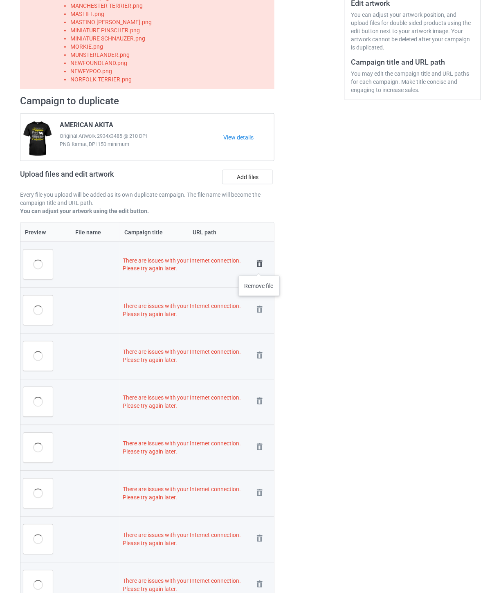
click at [259, 268] on img at bounding box center [259, 263] width 11 height 11
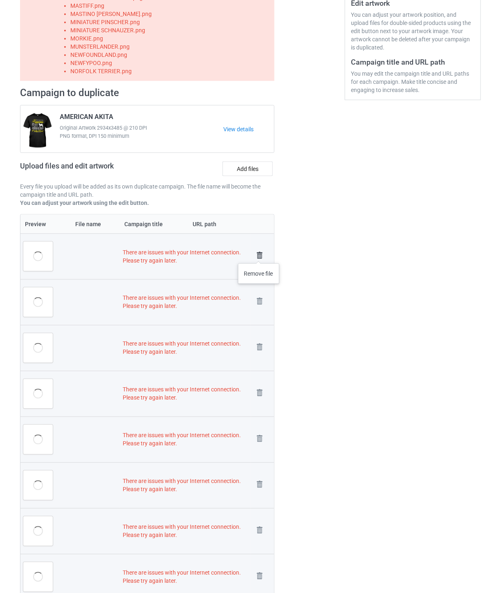
click at [259, 255] on img at bounding box center [259, 255] width 11 height 11
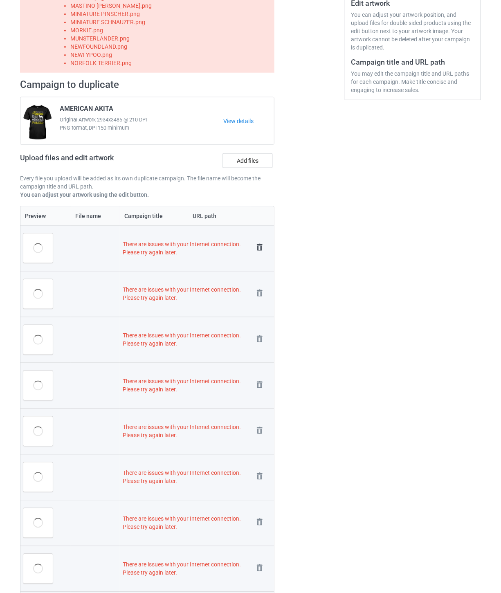
click at [259, 249] on img at bounding box center [259, 247] width 11 height 11
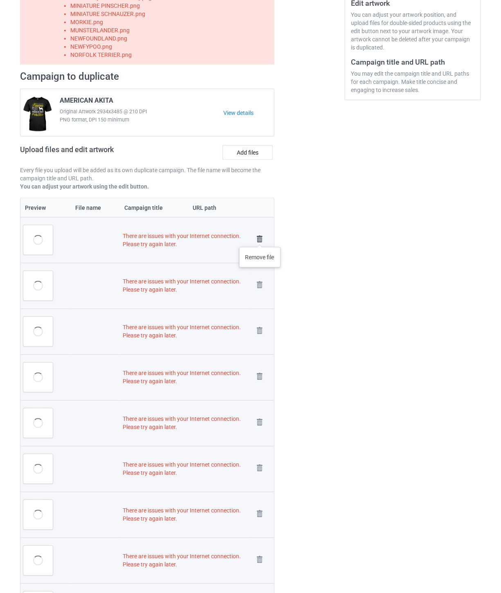
click at [260, 239] on img at bounding box center [259, 239] width 11 height 11
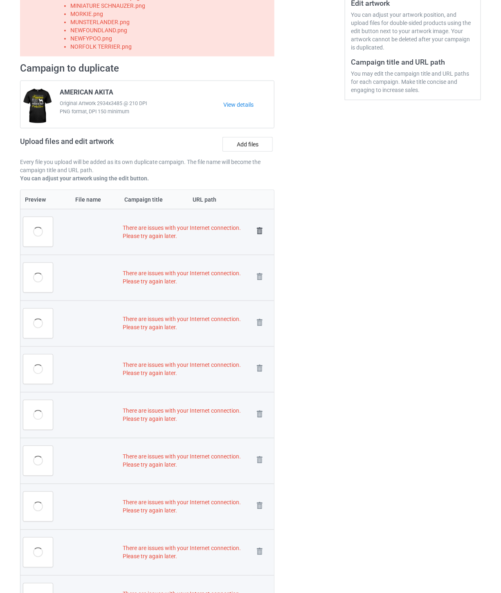
click at [260, 230] on img at bounding box center [259, 230] width 11 height 11
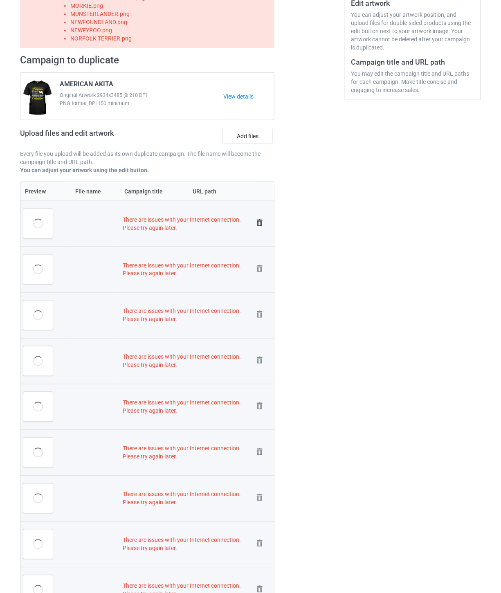
click at [259, 226] on img at bounding box center [259, 222] width 11 height 11
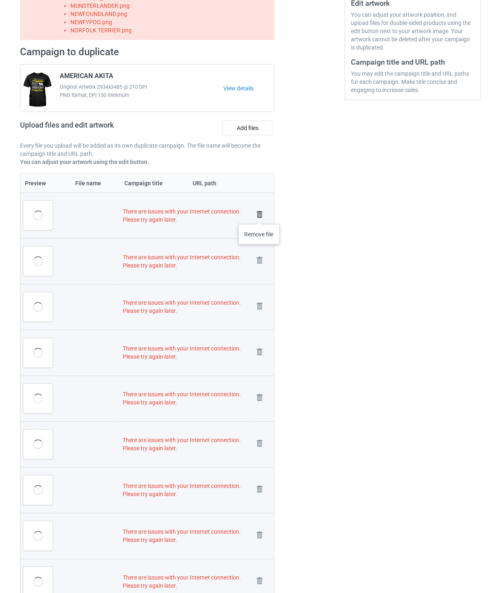
click at [259, 215] on img at bounding box center [259, 214] width 11 height 11
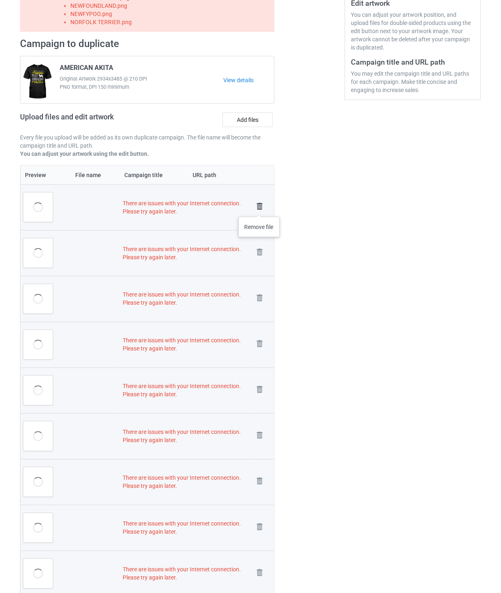
click at [260, 204] on img at bounding box center [259, 206] width 11 height 11
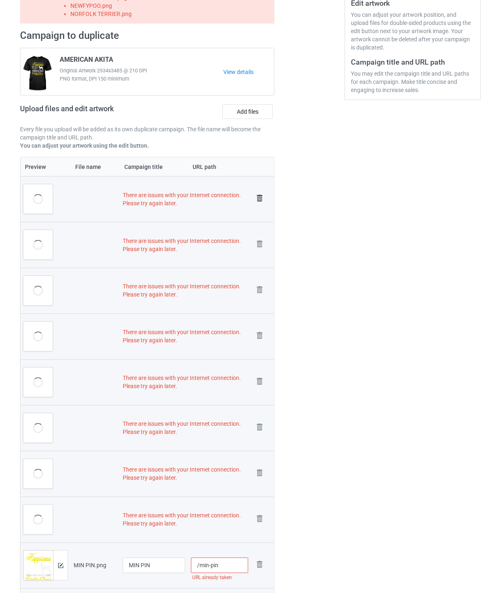
click at [259, 199] on img at bounding box center [259, 198] width 11 height 11
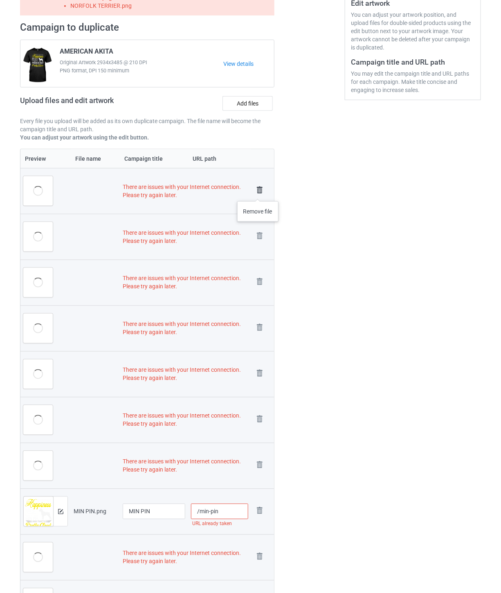
click at [258, 193] on img at bounding box center [259, 190] width 11 height 11
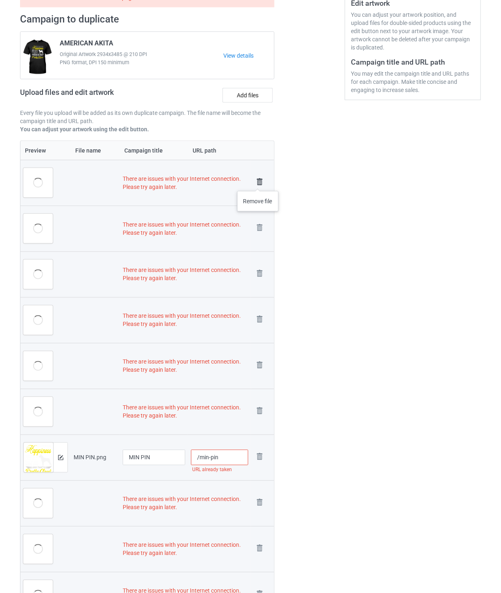
click at [258, 182] on img at bounding box center [259, 181] width 11 height 11
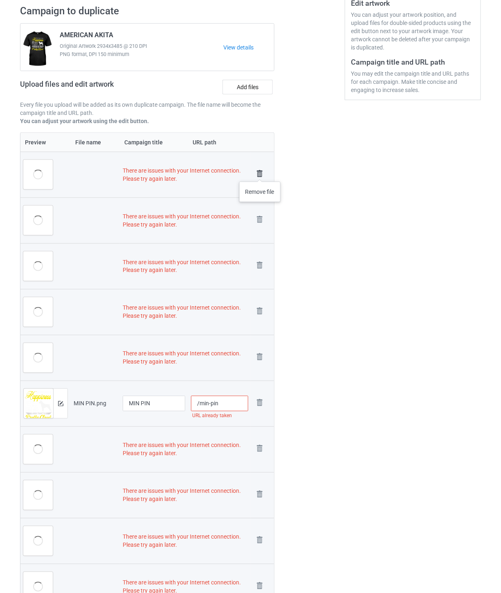
click at [260, 173] on img at bounding box center [259, 173] width 11 height 11
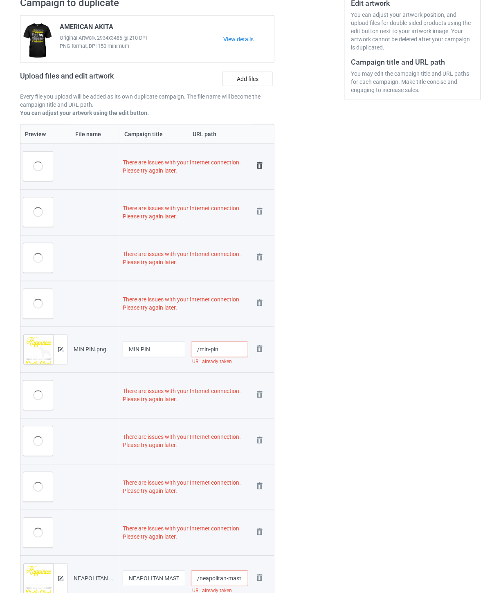
click at [258, 165] on img at bounding box center [259, 165] width 11 height 11
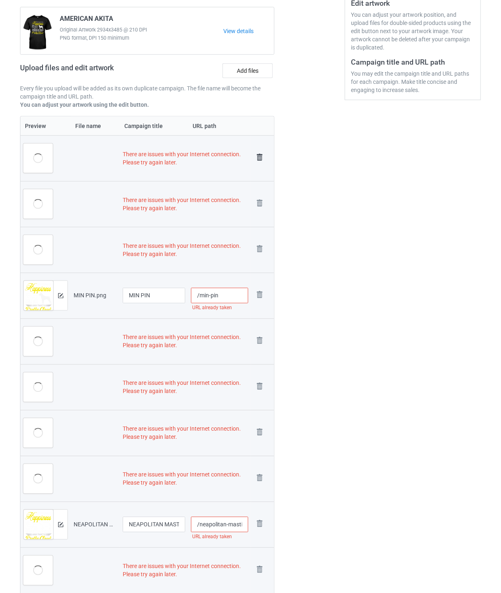
click at [258, 159] on img at bounding box center [259, 157] width 11 height 11
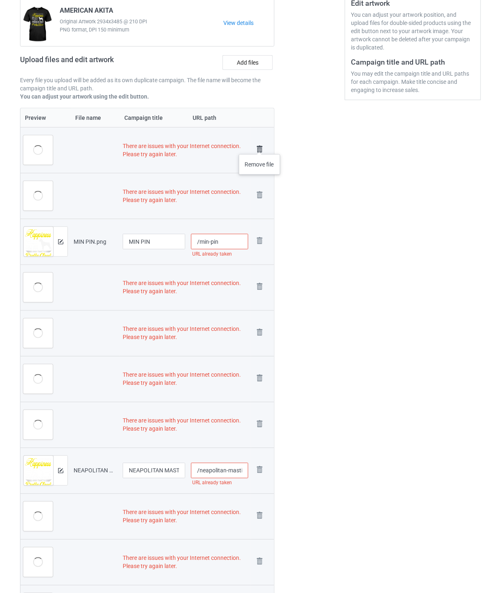
click at [260, 146] on img at bounding box center [259, 149] width 11 height 11
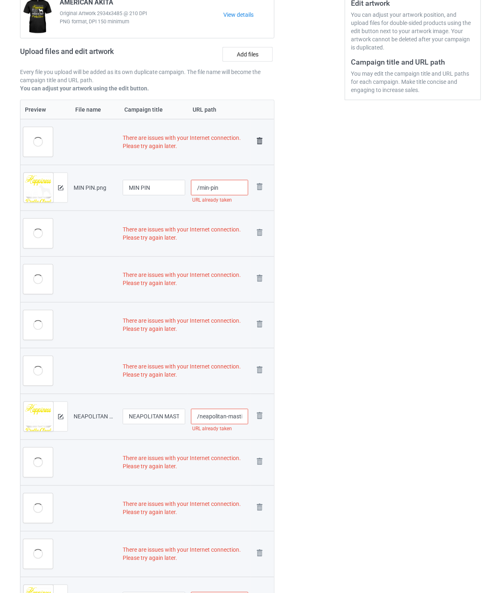
click at [260, 142] on img at bounding box center [259, 140] width 11 height 11
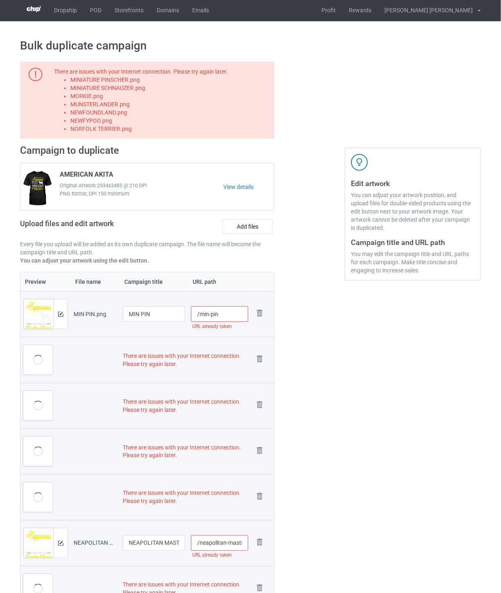
scroll to position [0, 0]
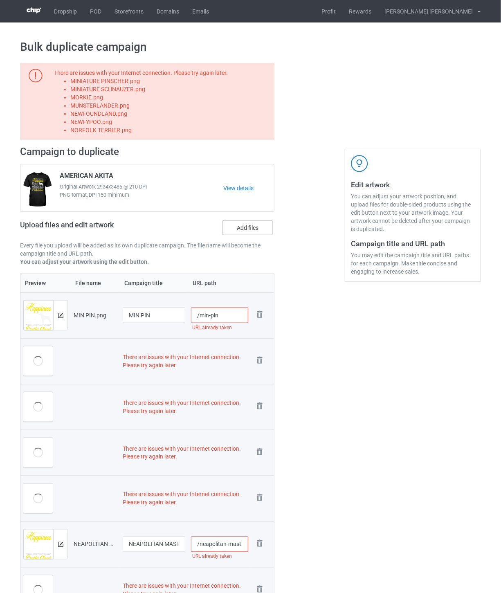
click at [248, 229] on label "Add files" at bounding box center [248, 228] width 50 height 15
click at [0, 0] on input "Add files" at bounding box center [0, 0] width 0 height 0
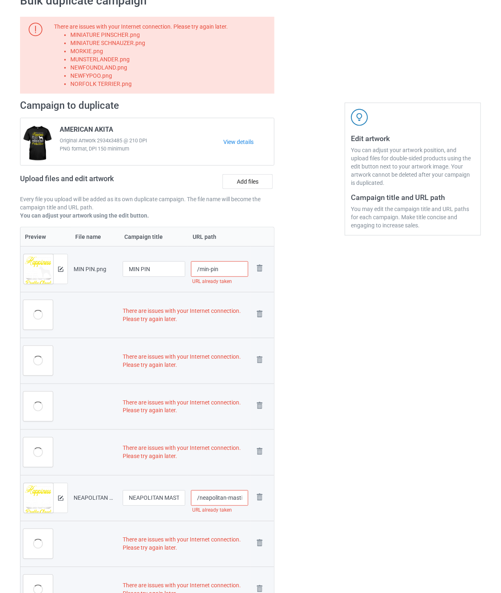
scroll to position [91, 0]
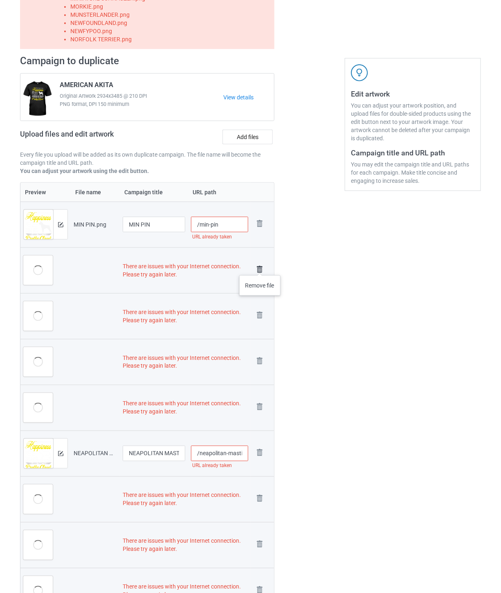
click at [260, 267] on img at bounding box center [259, 269] width 11 height 11
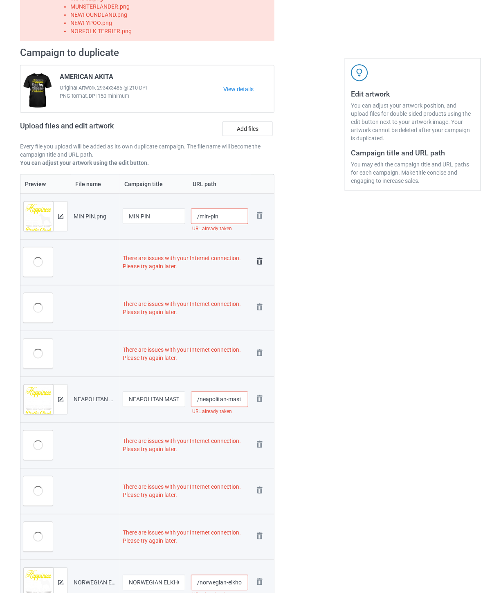
click at [259, 261] on img at bounding box center [259, 261] width 11 height 11
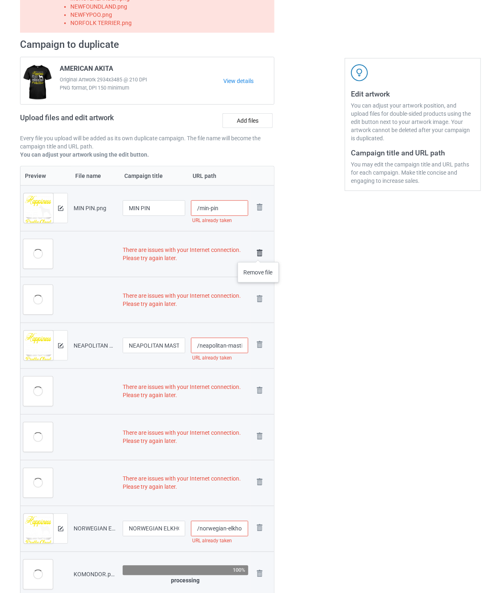
click at [259, 254] on img at bounding box center [259, 253] width 11 height 11
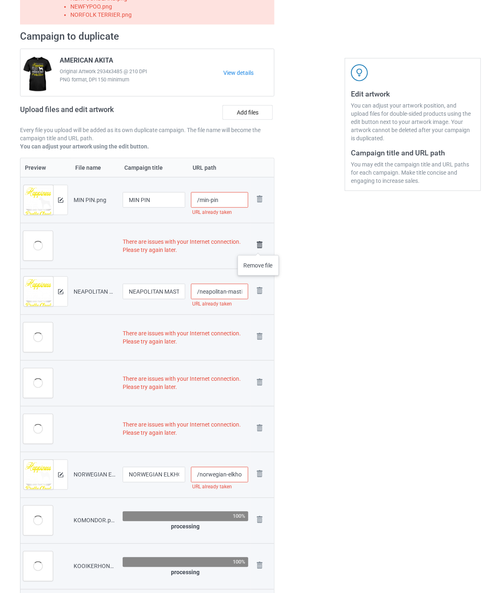
click at [259, 247] on img at bounding box center [259, 244] width 11 height 11
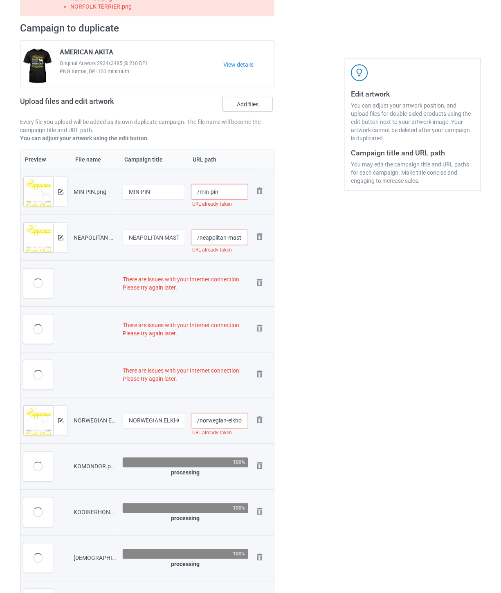
click at [250, 104] on label "Add files" at bounding box center [248, 104] width 50 height 15
click at [0, 0] on input "Add files" at bounding box center [0, 0] width 0 height 0
click at [260, 280] on img at bounding box center [259, 282] width 11 height 11
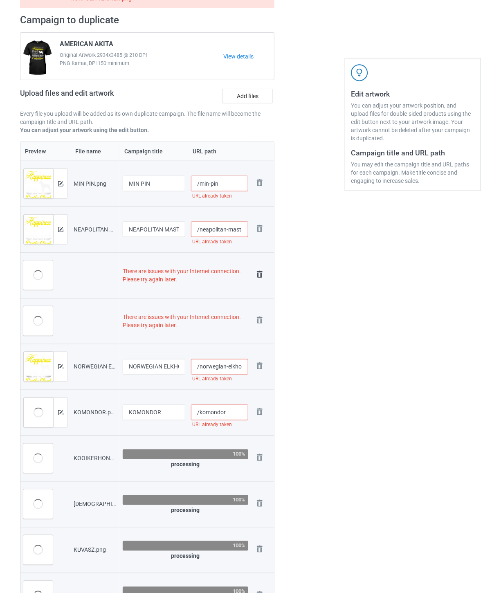
click at [259, 275] on img at bounding box center [259, 274] width 11 height 11
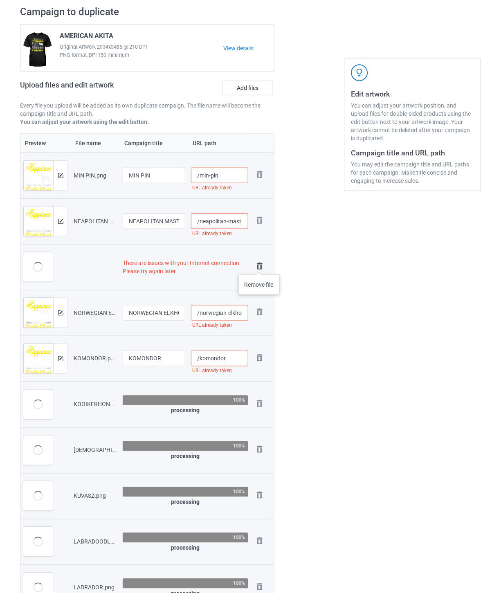
click at [259, 266] on img at bounding box center [259, 266] width 11 height 11
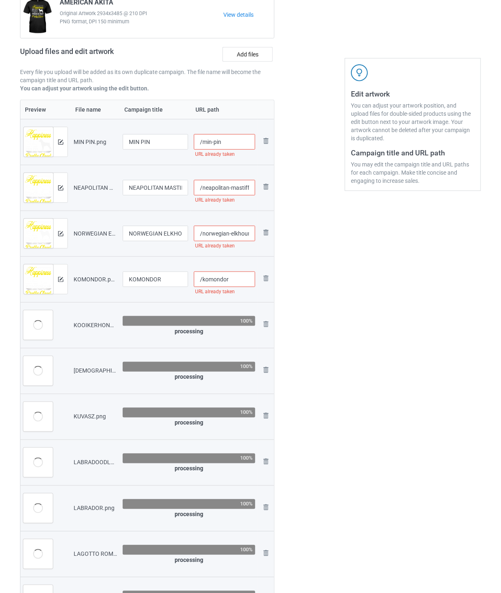
scroll to position [57, 0]
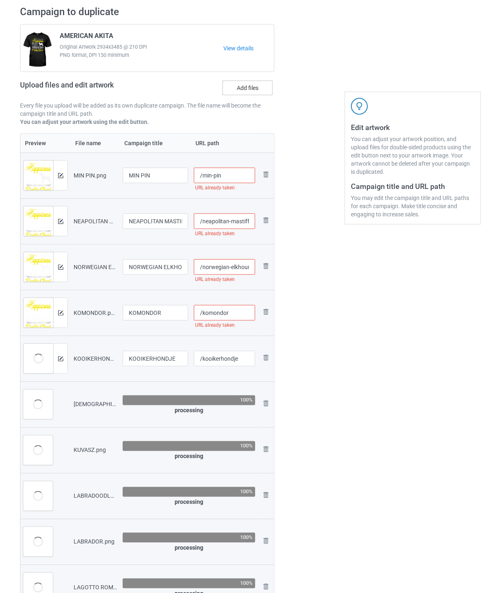
click at [254, 88] on label "Add files" at bounding box center [248, 88] width 50 height 15
click at [0, 0] on input "Add files" at bounding box center [0, 0] width 0 height 0
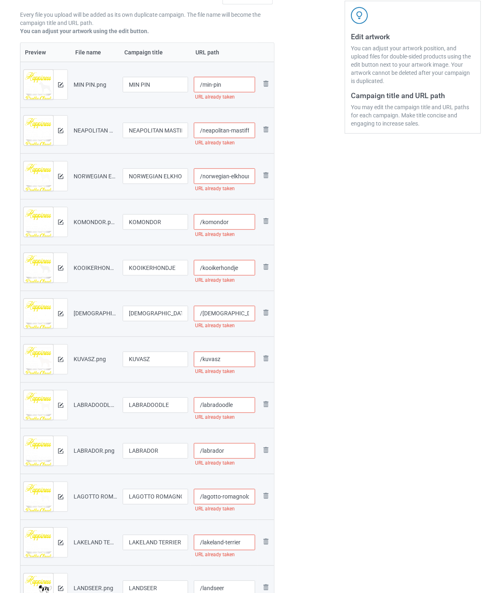
scroll to position [0, 0]
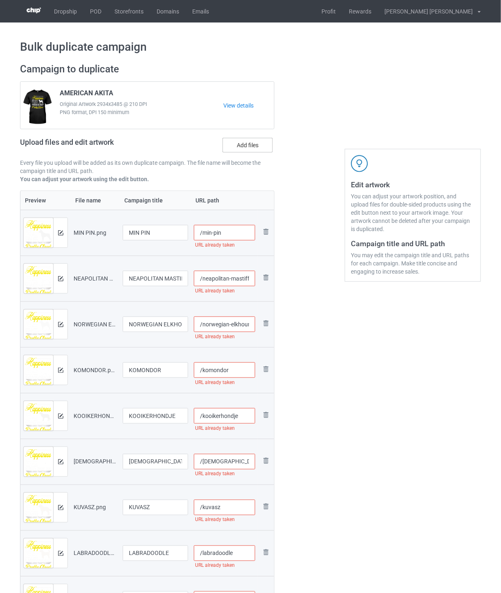
click at [250, 148] on label "Add files" at bounding box center [248, 145] width 50 height 15
click at [0, 0] on input "Add files" at bounding box center [0, 0] width 0 height 0
click at [252, 147] on label "Add files" at bounding box center [248, 145] width 50 height 15
click at [0, 0] on input "Add files" at bounding box center [0, 0] width 0 height 0
click at [232, 236] on input "/min-pin" at bounding box center [225, 233] width 62 height 16
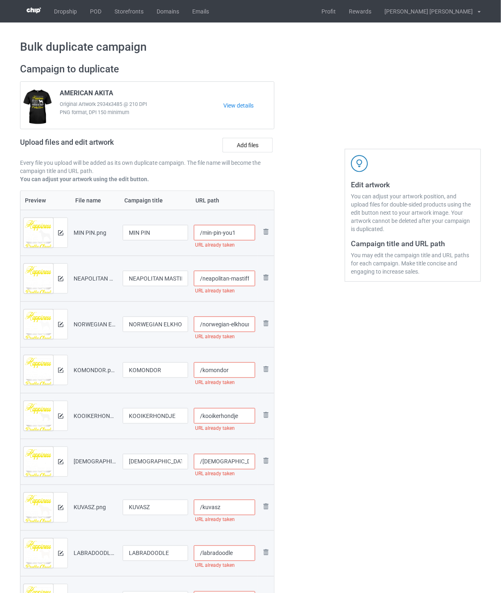
drag, startPoint x: 239, startPoint y: 232, endPoint x: 221, endPoint y: 232, distance: 18.4
click at [221, 232] on input "/min-pin-you1" at bounding box center [225, 233] width 62 height 16
type input "/min-pin-you1"
click at [242, 280] on input "/neapolitan-mastiff" at bounding box center [225, 279] width 62 height 16
paste input "-you1"
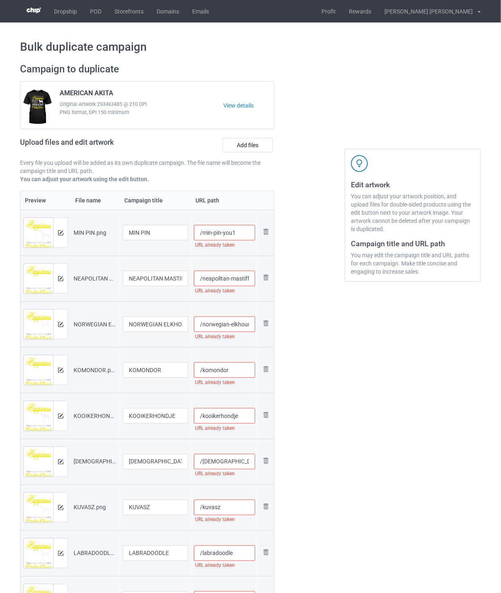
scroll to position [0, 13]
type input "/neapolitan-mastiff-you1"
click at [230, 324] on input "/norwegian-elkhound" at bounding box center [225, 325] width 62 height 16
paste input "-you1"
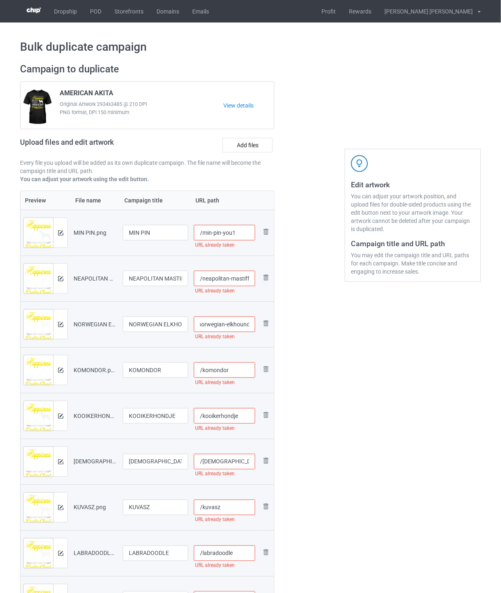
scroll to position [0, 18]
type input "/norwegian-elkhound-you1"
click at [234, 370] on input "/komondor" at bounding box center [225, 371] width 62 height 16
paste input "-you1"
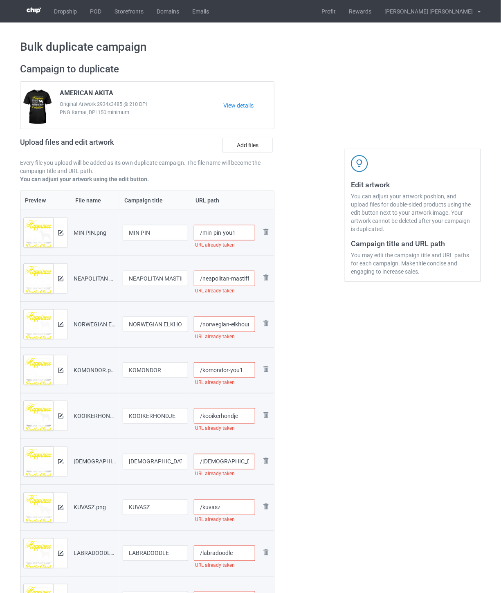
type input "/komondor-you1"
click at [246, 410] on input "/kooikerhondje" at bounding box center [225, 416] width 62 height 16
paste input "-you1"
type input "/kooikerhondje-you1"
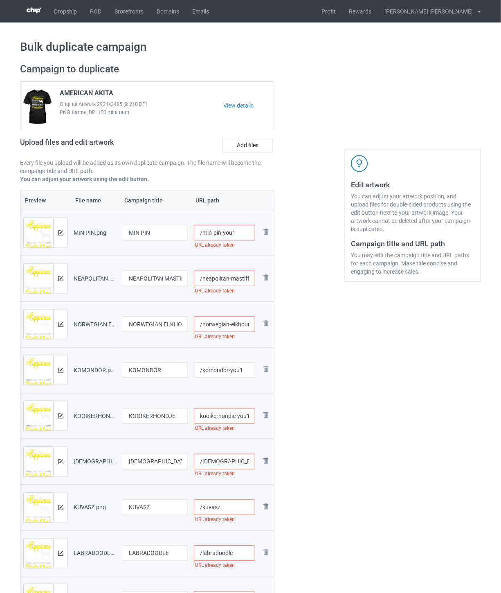
scroll to position [0, 0]
click at [234, 462] on input "/[DEMOGRAPHIC_DATA]-jindo-dog" at bounding box center [225, 462] width 62 height 16
paste input "-you1"
type input "/[DEMOGRAPHIC_DATA]-jindo-dog-you1"
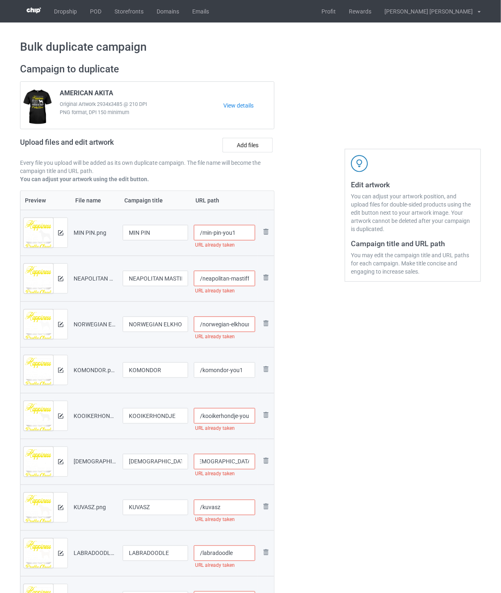
click at [241, 507] on input "/kuvasz" at bounding box center [225, 508] width 62 height 16
paste input "-you1"
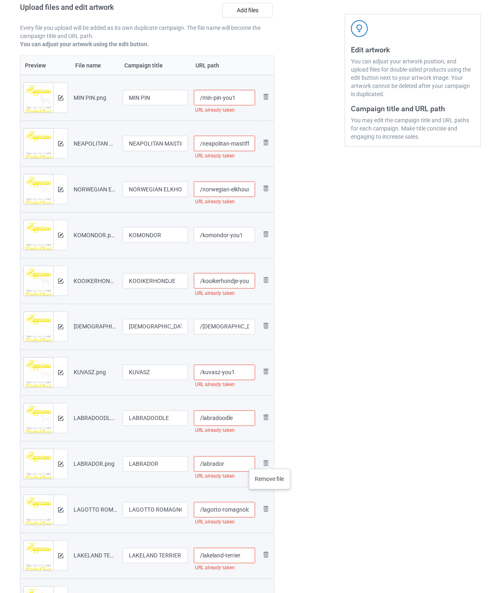
scroll to position [136, 0]
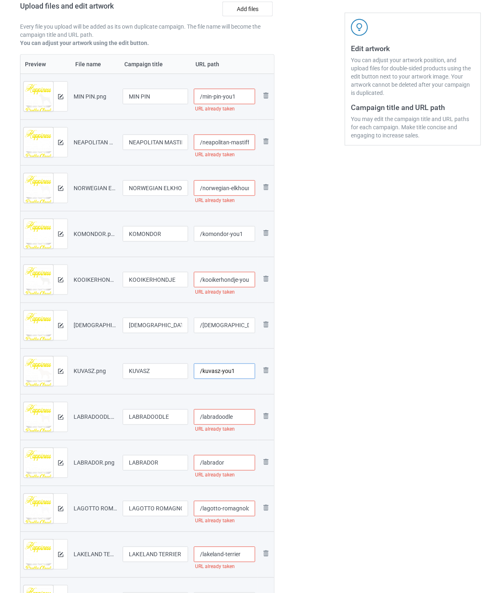
type input "/kuvasz-you1"
click at [240, 420] on input "/labradoodle" at bounding box center [225, 418] width 62 height 16
paste input "-you1"
type input "/labradoodle-you1"
click at [233, 461] on input "/labrador" at bounding box center [225, 463] width 62 height 16
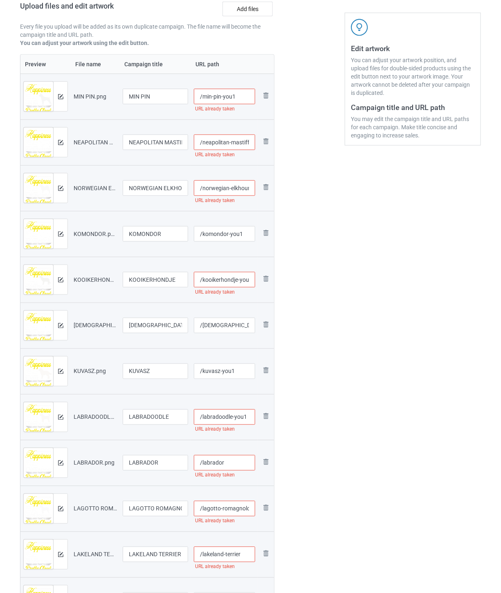
paste input "-you1"
type input "/labrador-you1"
click at [223, 505] on input "/lagotto-romagnolo" at bounding box center [225, 509] width 62 height 16
paste input "-you1"
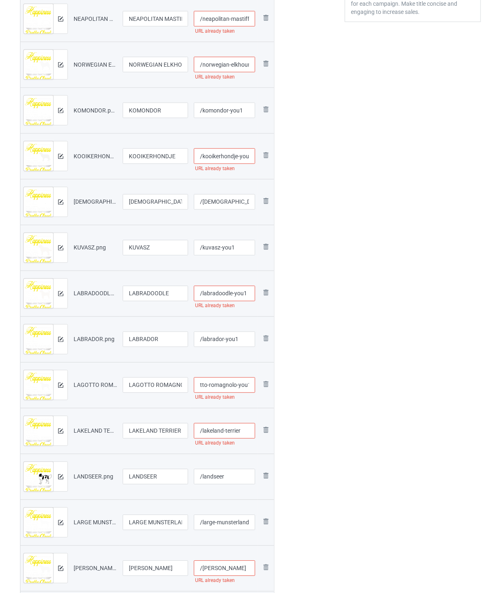
scroll to position [272, 0]
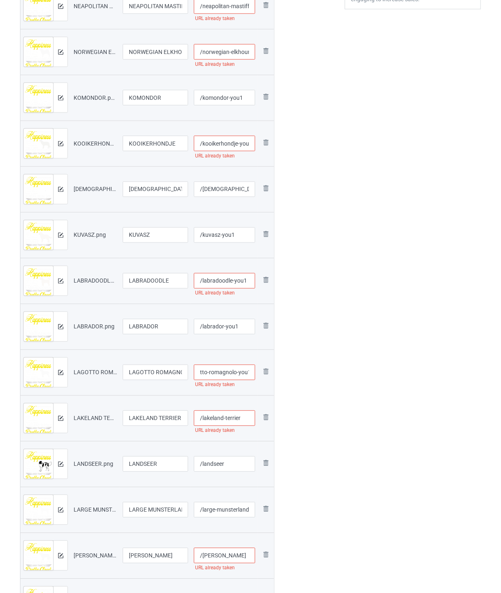
type input "/lagotto-romagnolo-you1"
click at [245, 423] on input "/lakeland-terrier" at bounding box center [225, 419] width 62 height 16
paste input "-you1"
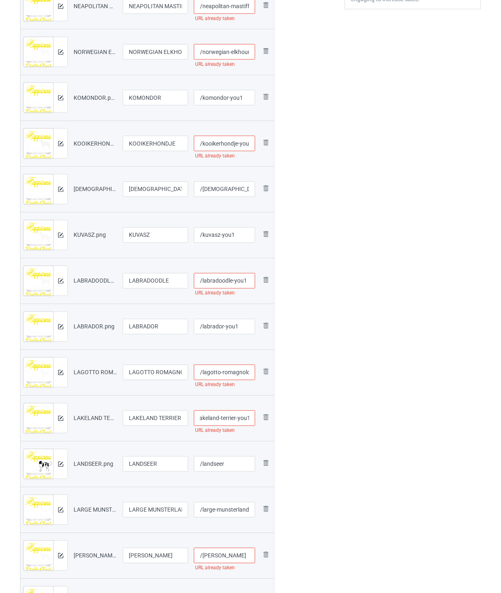
type input "/lakeland-terrier-you1"
click at [240, 465] on input "/landseer" at bounding box center [225, 465] width 62 height 16
paste input "-you1"
type input "/landseer-you1"
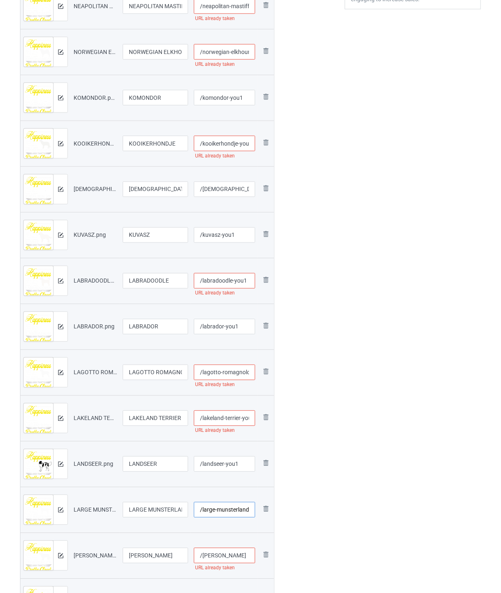
click at [216, 505] on input "/large-munsterlander" at bounding box center [225, 510] width 62 height 16
paste input "-you1"
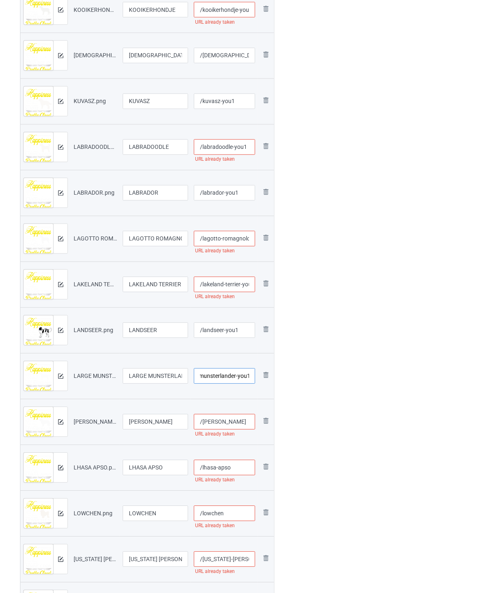
scroll to position [409, 0]
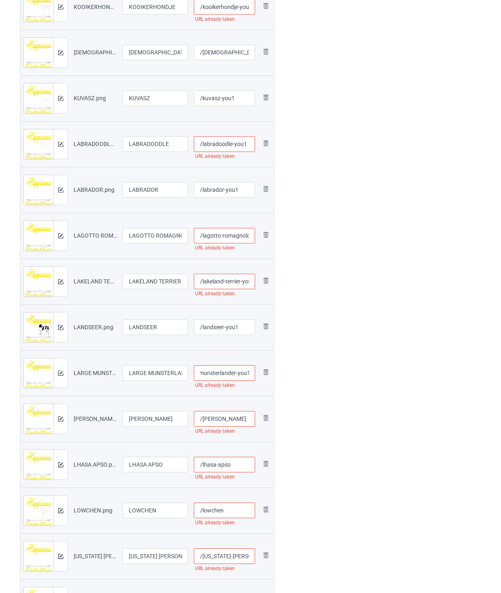
type input "/large-munsterlander-you1"
click at [238, 419] on input "/[PERSON_NAME]" at bounding box center [225, 420] width 62 height 16
paste input "-you1"
type input "/[PERSON_NAME]-you1"
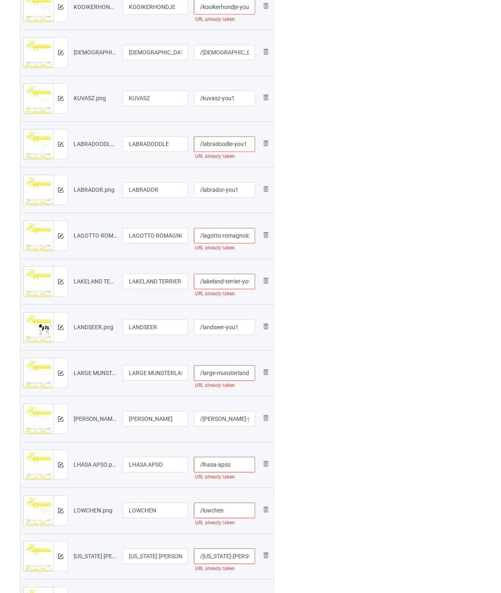
click at [239, 470] on input "/lhasa-apso" at bounding box center [225, 465] width 62 height 16
paste input "-you1"
type input "/lhasa-apso-you1"
click at [234, 509] on input "/lowchen" at bounding box center [225, 511] width 62 height 16
paste input "-you1"
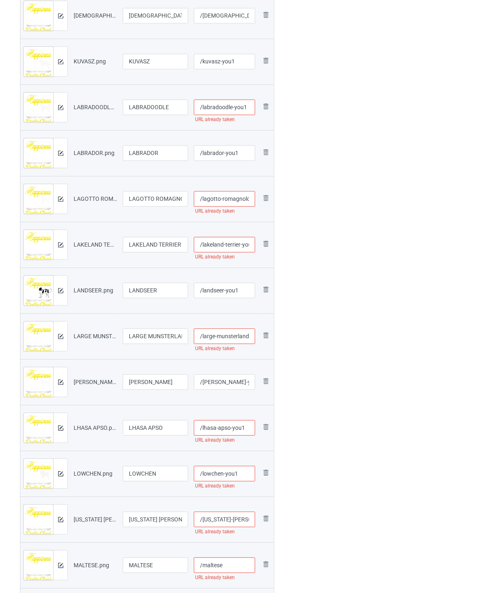
scroll to position [591, 0]
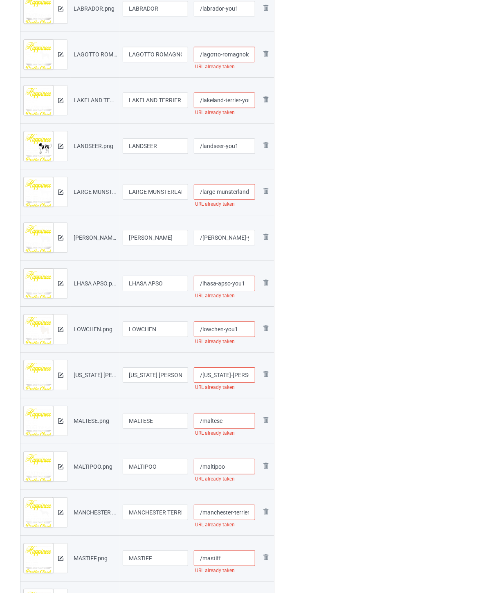
type input "/lowchen-you1"
click at [232, 373] on input "/[US_STATE]-[PERSON_NAME]" at bounding box center [225, 375] width 62 height 16
paste input "-you1"
type input "/[US_STATE]-[PERSON_NAME]-you1"
click at [243, 420] on input "/maltese" at bounding box center [225, 421] width 62 height 16
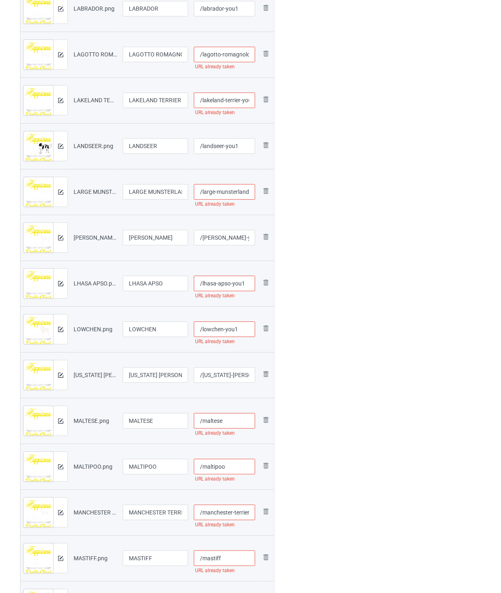
paste input "-you1"
type input "/maltese-you1"
click at [230, 464] on input "/maltipoo" at bounding box center [225, 467] width 62 height 16
paste input "-you1"
type input "/maltipoo-you1"
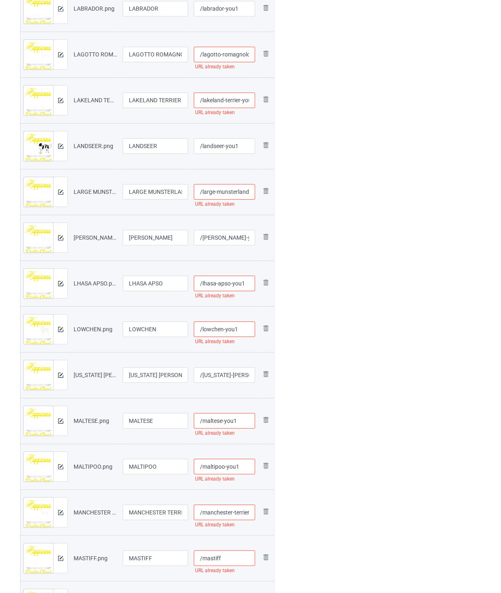
click at [217, 514] on input "/manchester-terrier" at bounding box center [225, 513] width 62 height 16
paste input "-you1"
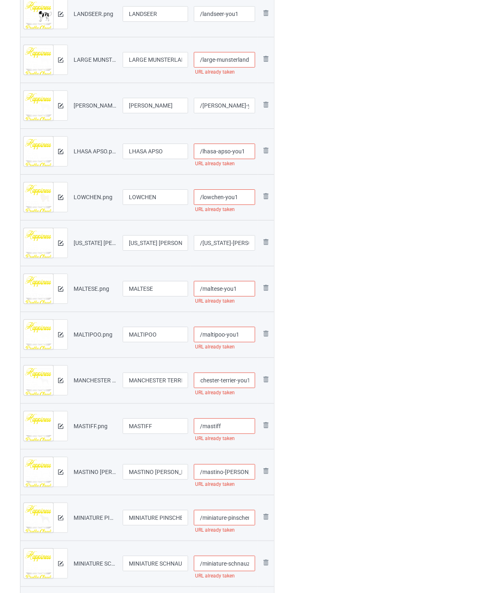
scroll to position [727, 0]
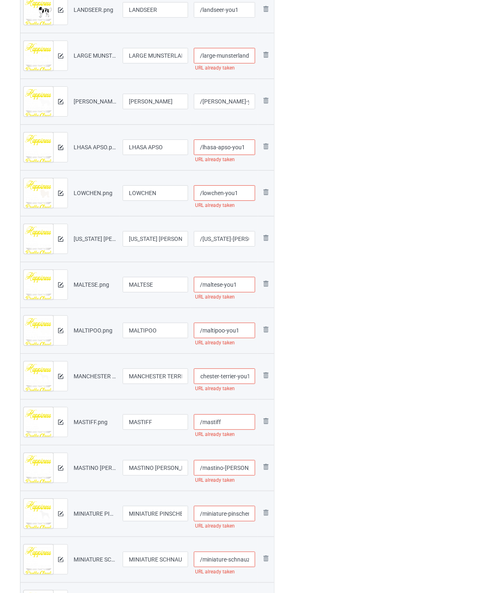
type input "/manchester-terrier-you1"
click at [233, 422] on input "/mastiff" at bounding box center [225, 422] width 62 height 16
paste input "-you1"
type input "/mastiff-you1"
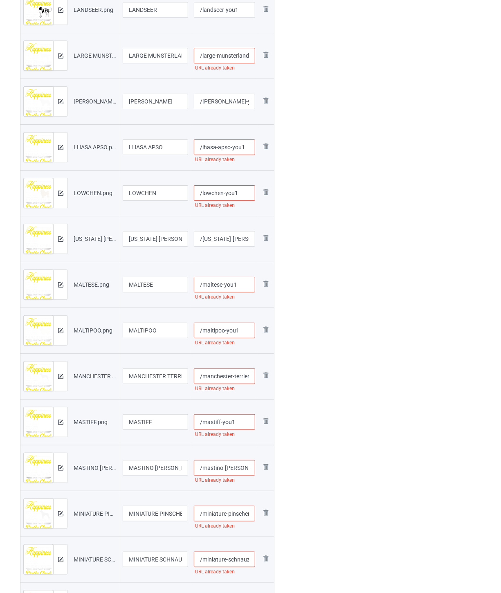
click at [232, 470] on input "/mastino-[PERSON_NAME]" at bounding box center [225, 468] width 62 height 16
paste input "-you1"
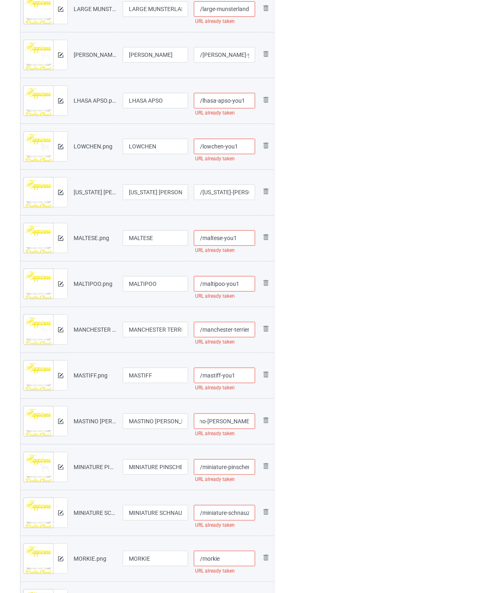
scroll to position [818, 0]
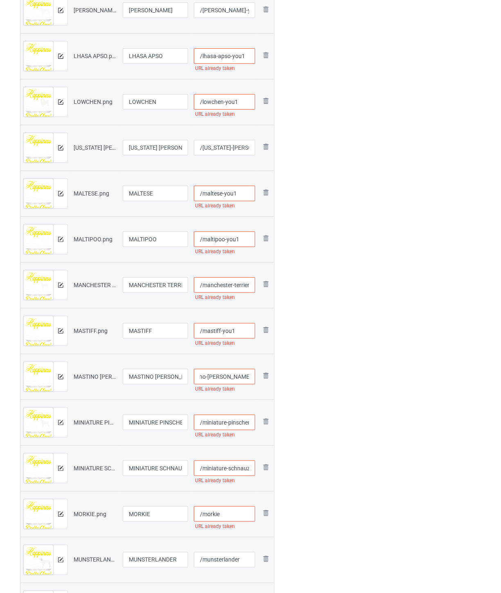
type input "/mastino-[PERSON_NAME]-you1"
click at [231, 419] on input "/miniature-pinscher" at bounding box center [225, 423] width 62 height 16
paste input "-you1"
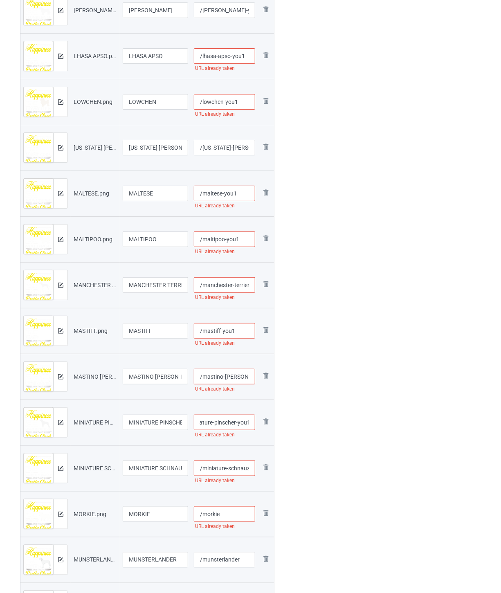
type input "/miniature-pinscher-you1"
click at [223, 469] on input "/miniature-schnauzer" at bounding box center [225, 469] width 62 height 16
paste input "-you1"
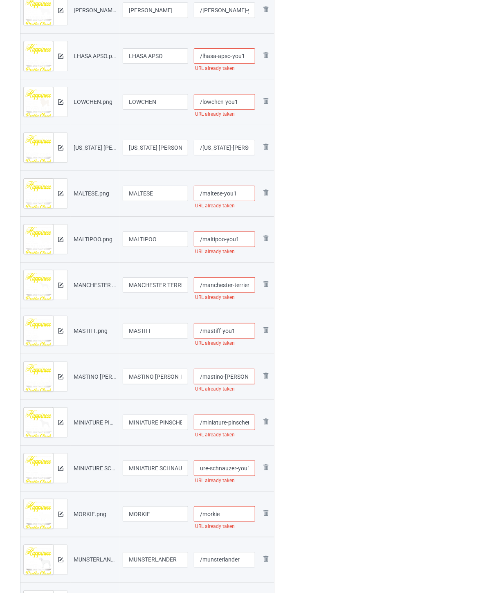
type input "/miniature-schnauzer-you1"
click at [225, 518] on input "/morkie" at bounding box center [225, 515] width 62 height 16
paste input "-you1"
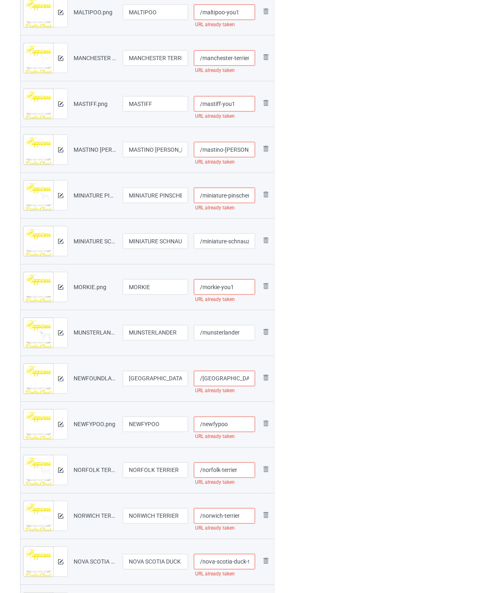
type input "/morkie-you1"
click at [252, 329] on input "/munsterlander" at bounding box center [225, 333] width 62 height 16
paste input "-you1"
type input "/munsterlander-you1"
click at [248, 381] on input "/[GEOGRAPHIC_DATA]" at bounding box center [225, 379] width 62 height 16
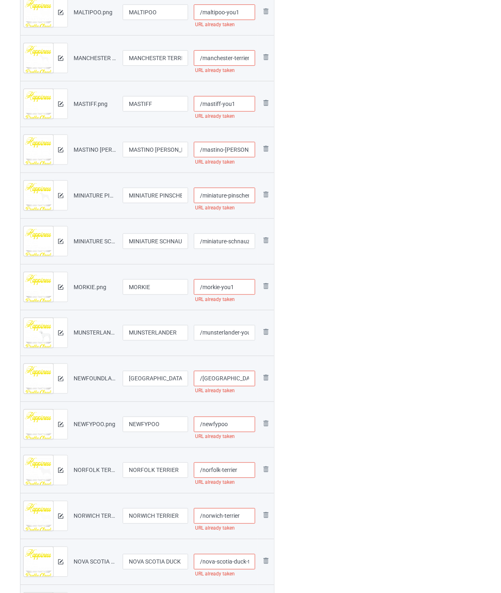
paste input "-you1"
type input "/[GEOGRAPHIC_DATA]-you1"
click at [245, 428] on input "/newfypoo" at bounding box center [225, 425] width 62 height 16
paste input "-you1"
type input "/newfypoo-you1"
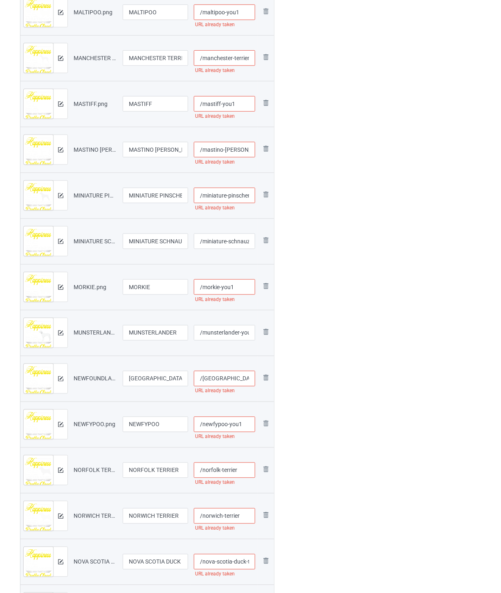
click at [245, 472] on input "/norfolk-terrier" at bounding box center [225, 471] width 62 height 16
paste input "-you1"
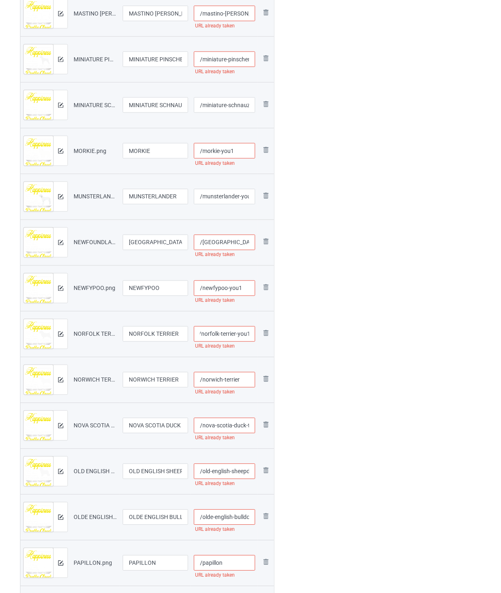
type input "/norfolk-terrier-you1"
click at [240, 379] on input "/norwich-terrier" at bounding box center [225, 380] width 62 height 16
paste input "-you1"
type input "/norwich-terrier-you1"
click at [220, 421] on input "/nova-scotia-duck-tolling-retriever" at bounding box center [225, 426] width 62 height 16
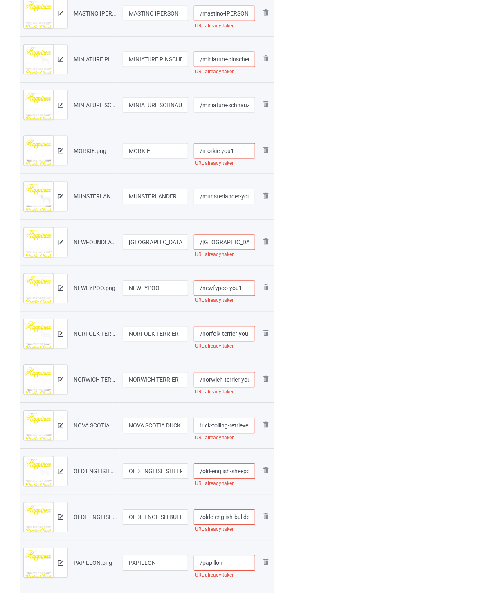
paste input "-you1"
type input "/nova-scotia-duck-tolling-retriever-you1"
click at [223, 477] on input "/old-english-sheepdog" at bounding box center [225, 472] width 62 height 16
paste
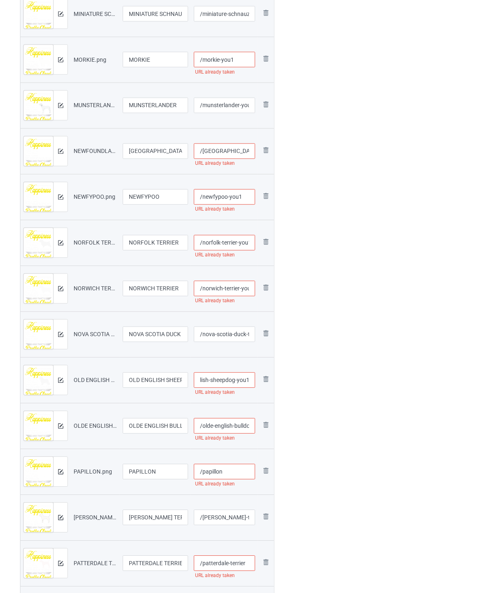
type input "/old-english-sheepdog-you1"
click at [231, 427] on input "/olde-english-bulldogges" at bounding box center [225, 427] width 62 height 16
type input "/olde-english-bulldogges-you1"
click at [234, 470] on input "/papillon" at bounding box center [225, 472] width 62 height 16
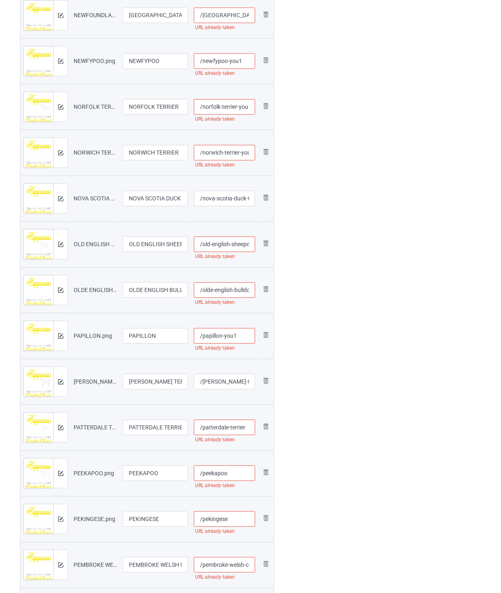
type input "/papillon-you1"
click at [227, 379] on input "/[PERSON_NAME]-terrier" at bounding box center [225, 382] width 62 height 16
type input "/[PERSON_NAME]-terrier-you1"
click at [248, 423] on input "/patterdale-terrier" at bounding box center [225, 428] width 62 height 16
type input "/patterdale-terrier-you1"
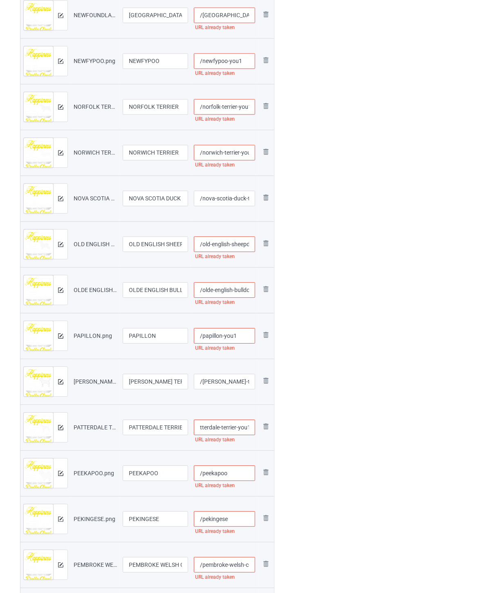
click at [245, 475] on input "/peekapoo" at bounding box center [225, 474] width 62 height 16
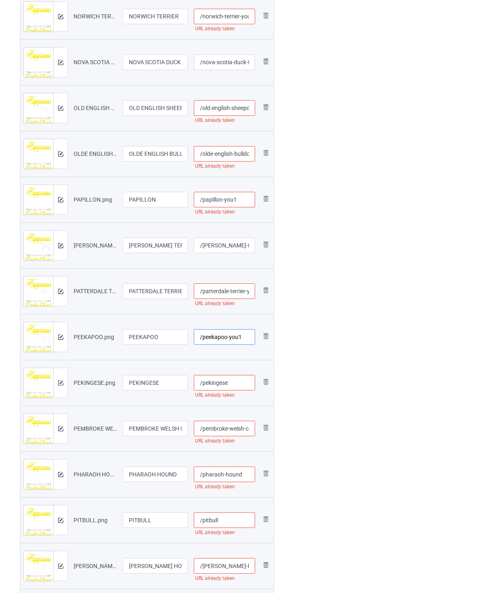
type input "/peekapoo-you1"
click at [236, 382] on input "/pekingese" at bounding box center [225, 383] width 62 height 16
type input "/pekingese-you1"
click at [230, 428] on input "/pembroke-welsh-corgi" at bounding box center [225, 429] width 62 height 16
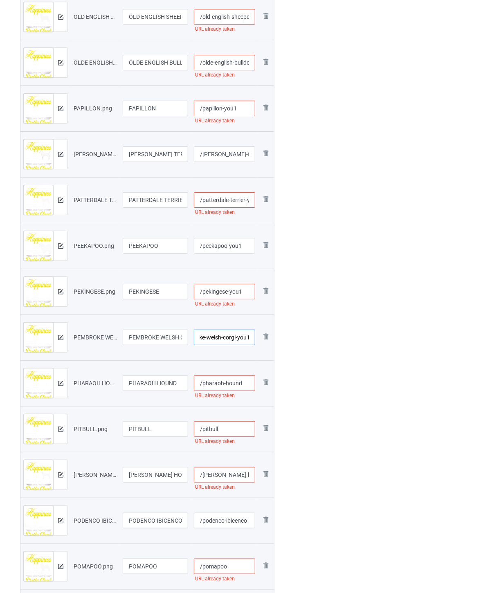
type input "/pembroke-welsh-corgi-you1"
click at [248, 386] on input "/pharaoh-hound" at bounding box center [225, 384] width 62 height 16
type input "/pharaoh-hound-you1"
click at [234, 427] on input "/pitbull" at bounding box center [225, 429] width 62 height 16
type input "/pitbull-you1"
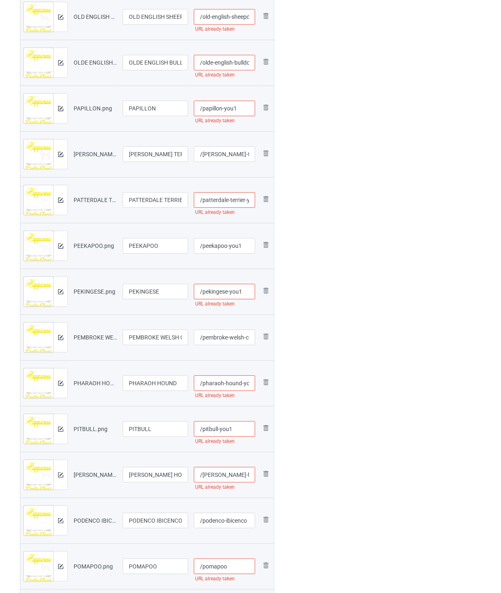
click at [240, 471] on input "/[PERSON_NAME]-hound" at bounding box center [225, 475] width 62 height 16
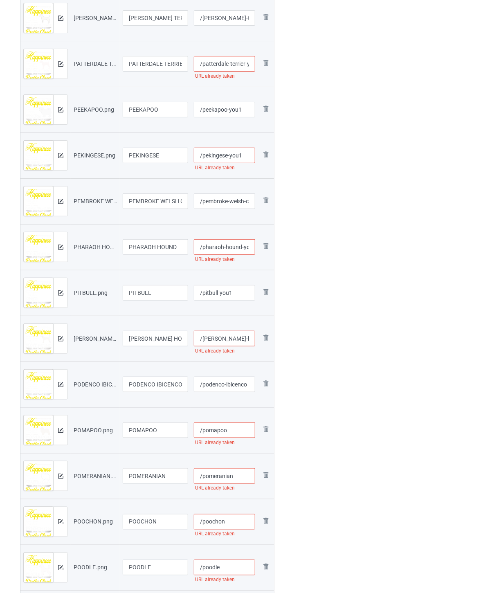
type input "/[PERSON_NAME]-hound-you1"
click at [226, 385] on input "/podenco-ibicenco" at bounding box center [225, 385] width 62 height 16
type input "/podenco-ibicenco-you1"
click at [233, 428] on input "/pomapoo" at bounding box center [225, 431] width 62 height 16
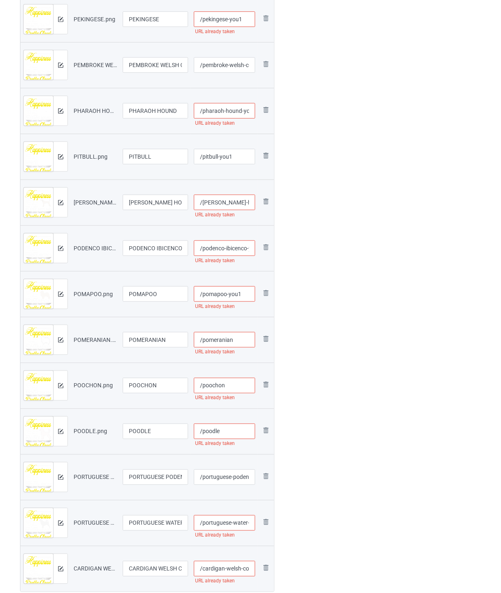
type input "/pomapoo-you1"
click at [236, 342] on input "/pomeranian" at bounding box center [225, 340] width 62 height 16
type input "/pomeranian-you1"
click at [245, 385] on input "/poochon" at bounding box center [225, 386] width 62 height 16
type input "/poochon-you1"
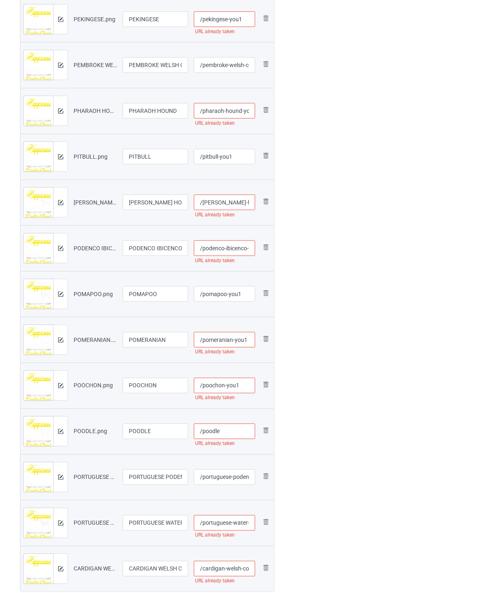
click at [229, 430] on input "/poodle" at bounding box center [225, 432] width 62 height 16
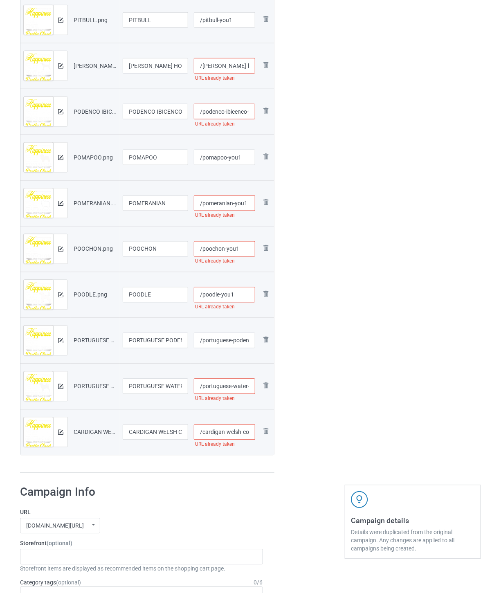
type input "/poodle-you1"
click at [230, 339] on input "/portuguese-podengo" at bounding box center [225, 341] width 62 height 16
type input "/portuguese-podengo-you1"
click at [219, 386] on input "/portuguese-water-dog" at bounding box center [225, 387] width 62 height 16
type input "/portuguese-water-dog-you1"
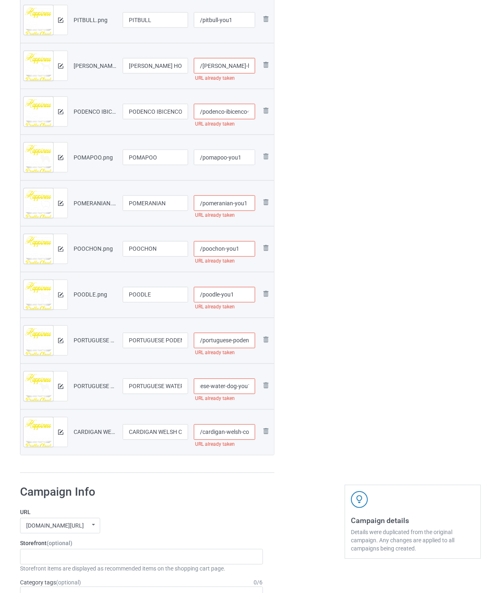
click at [234, 436] on input "/cardigan-welsh-corgi" at bounding box center [225, 433] width 62 height 16
type input "/cardigan-welsh-corgi-you1"
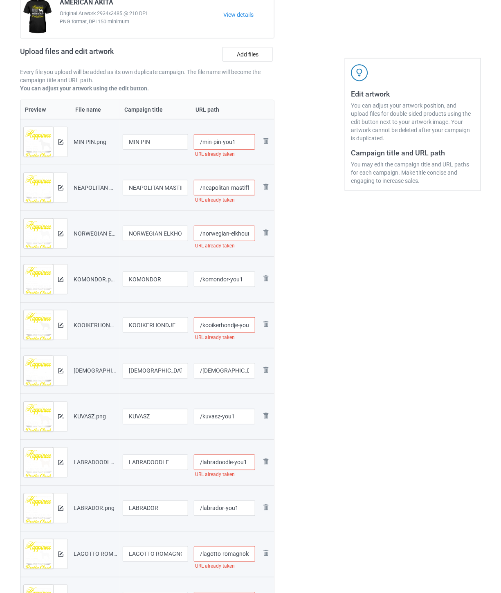
click at [239, 142] on input "/min-pin-you1" at bounding box center [225, 142] width 62 height 16
type input "/min-pin-you11"
click at [234, 185] on input "/neapolitan-mastiff-you1" at bounding box center [225, 188] width 62 height 16
type input "/neapolitan-mastiff-you11"
click at [239, 230] on input "/norwegian-elkhound-you1" at bounding box center [225, 234] width 62 height 16
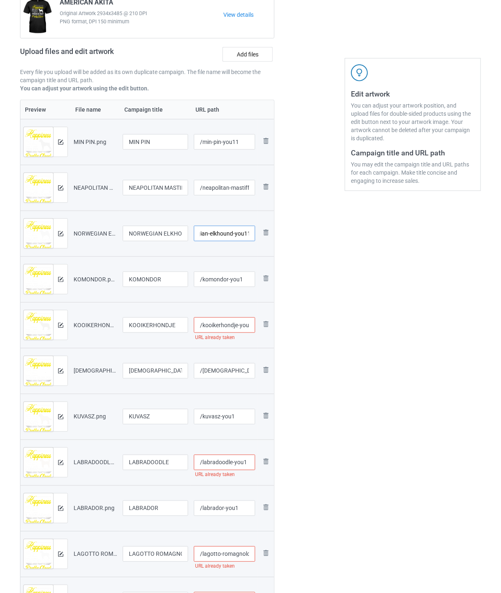
type input "/norwegian-elkhound-you11"
click at [238, 322] on input "/kooikerhondje-you1" at bounding box center [225, 326] width 62 height 16
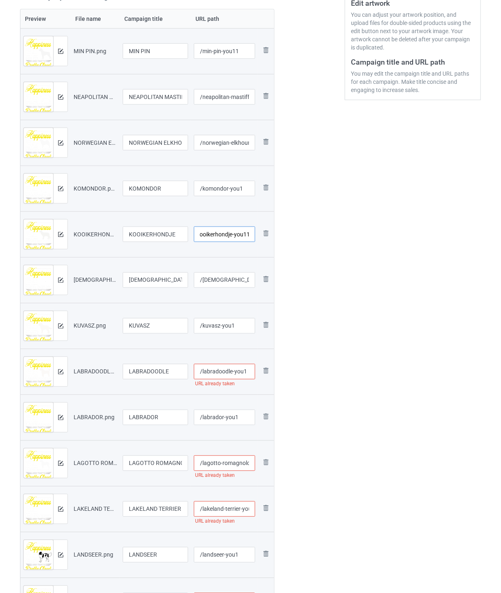
type input "/kooikerhondje-you11"
click at [249, 369] on input "/labradoodle-you1" at bounding box center [225, 372] width 62 height 16
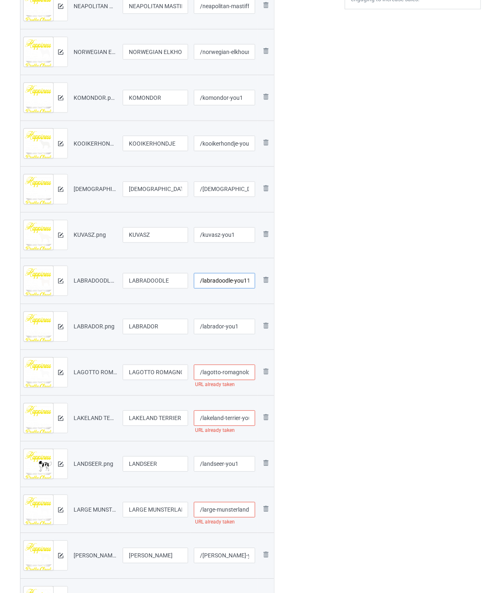
type input "/labradoodle-you11"
click at [235, 373] on input "/lagotto-romagnolo-you1" at bounding box center [225, 373] width 62 height 16
type input "/lagotto-romagnolo-you11"
click at [232, 420] on input "/lakeland-terrier-you1" at bounding box center [225, 419] width 62 height 16
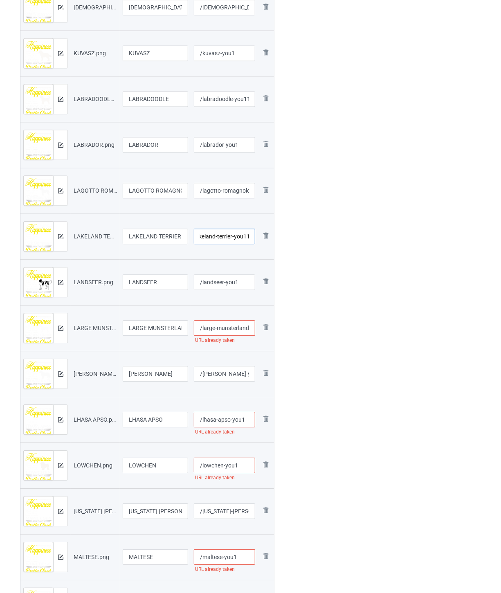
type input "/lakeland-terrier-you11"
click at [226, 327] on input "/large-munsterlander-you1" at bounding box center [225, 328] width 62 height 16
type input "/large-munsterlander-you11"
click at [248, 419] on input "/lhasa-apso-you1" at bounding box center [225, 420] width 62 height 16
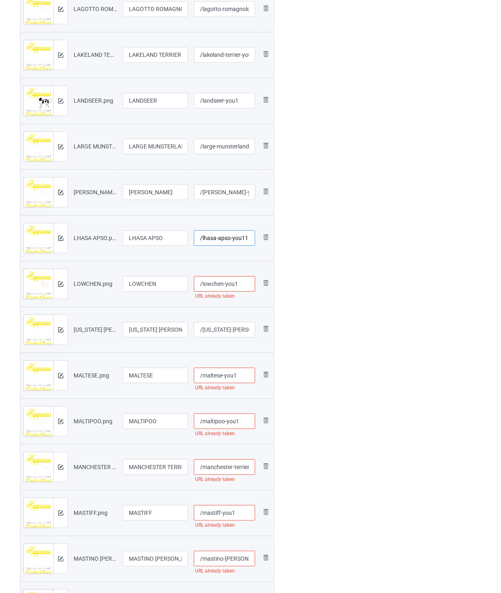
type input "/lhasa-apso-you11"
click at [247, 284] on input "/lowchen-you1" at bounding box center [225, 284] width 62 height 16
type input "/lowchen-you11"
click at [242, 374] on input "/maltese-you1" at bounding box center [225, 376] width 62 height 16
type input "/maltese-you11"
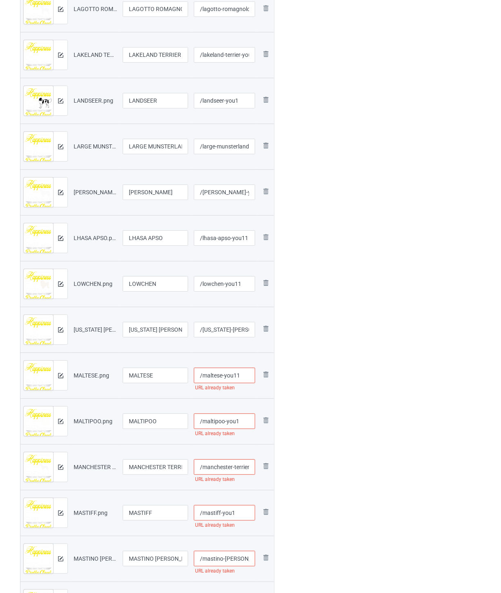
click at [247, 423] on input "/maltipoo-you1" at bounding box center [225, 422] width 62 height 16
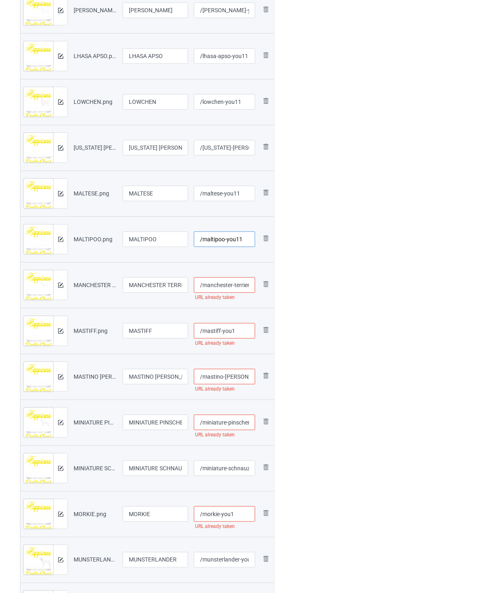
type input "/maltipoo-you11"
click at [216, 280] on input "/manchester-terrier-you1" at bounding box center [225, 285] width 62 height 16
type input "/manchester-terrier-you11"
click at [239, 334] on input "/mastiff-you1" at bounding box center [225, 331] width 62 height 16
type input "/mastiff-you11"
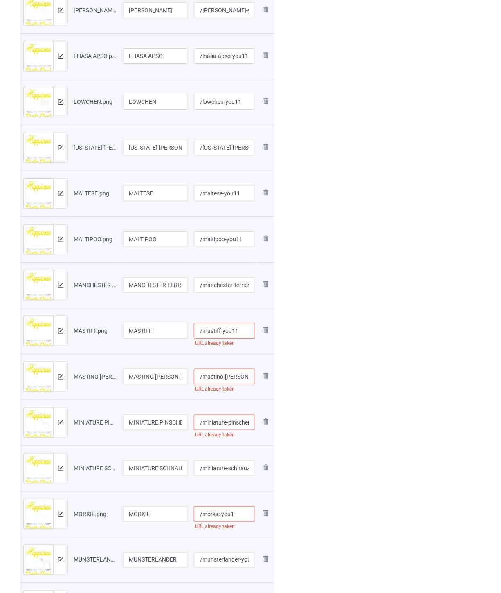
click at [239, 375] on input "/mastino-[PERSON_NAME]-you1" at bounding box center [225, 377] width 62 height 16
type input "/mastino-[PERSON_NAME]-you11"
click at [232, 426] on input "/miniature-pinscher-you1" at bounding box center [225, 423] width 62 height 16
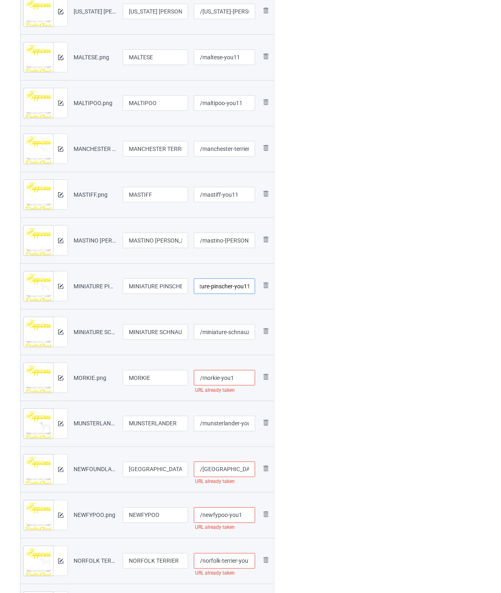
type input "/miniature-pinscher-you11"
click at [242, 376] on input "/morkie-you1" at bounding box center [225, 378] width 62 height 16
type input "/morkie-you11"
click at [235, 467] on input "/[GEOGRAPHIC_DATA]-you1" at bounding box center [225, 470] width 62 height 16
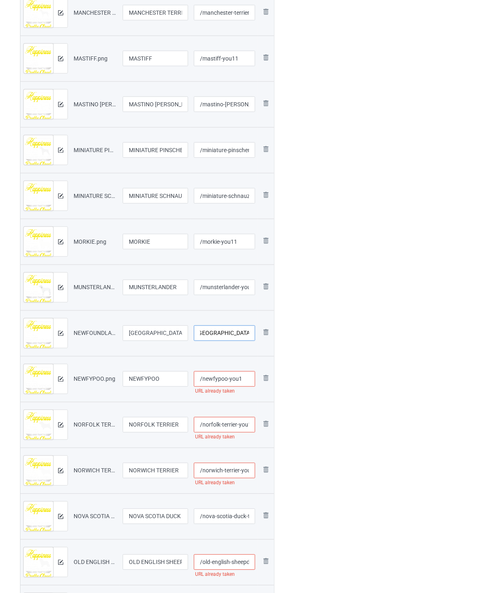
type input "/[GEOGRAPHIC_DATA]-you11"
click at [243, 375] on input "/newfypoo-you1" at bounding box center [225, 380] width 62 height 16
type input "/newfypoo-you11"
click at [228, 424] on input "/norfolk-terrier-you1" at bounding box center [225, 425] width 62 height 16
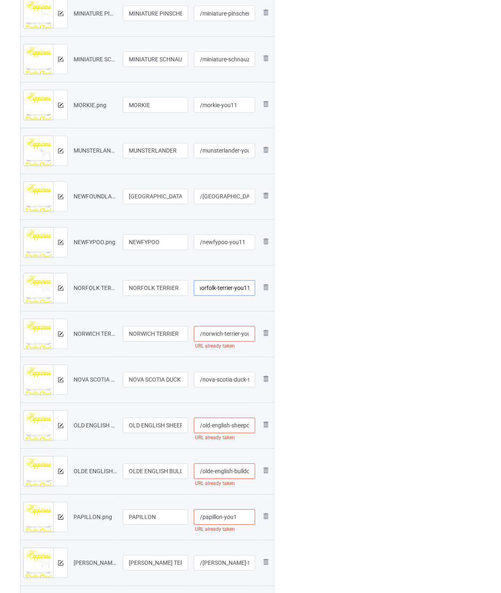
type input "/norfolk-terrier-you11"
click at [230, 331] on input "/norwich-terrier-you1" at bounding box center [225, 335] width 62 height 16
type input "/norwich-terrier-you11"
click at [232, 428] on input "/old-english-sheepdog-you1" at bounding box center [225, 426] width 62 height 16
type input "/old-english-sheepdog-you11"
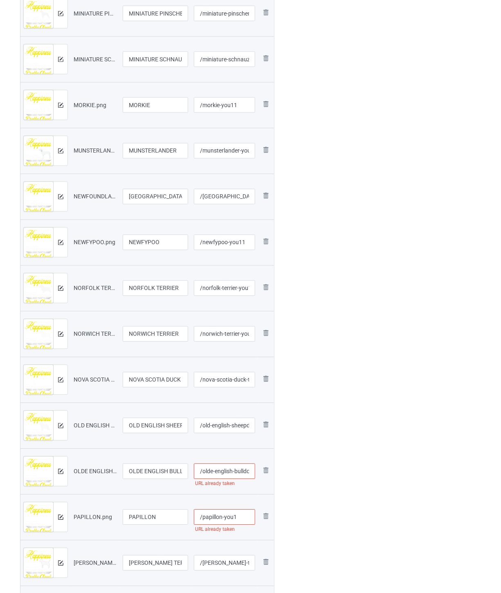
click at [227, 469] on input "/olde-english-bulldogges-you1" at bounding box center [225, 472] width 62 height 16
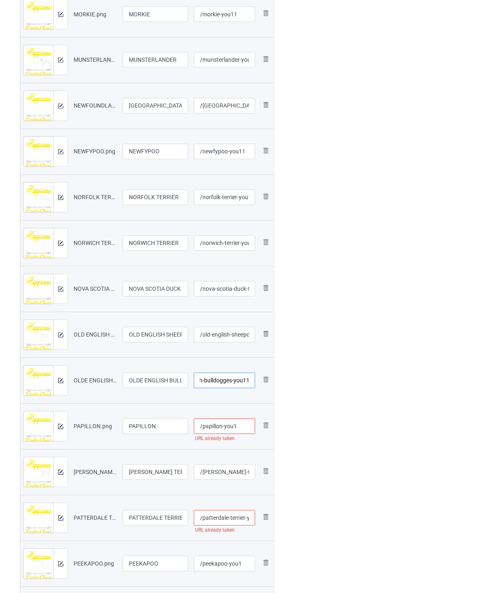
type input "/olde-english-bulldogges-you11"
click at [250, 427] on input "/papillon-you1" at bounding box center [225, 427] width 62 height 16
type input "/papillon-you11"
click at [230, 513] on input "/patterdale-terrier-you1" at bounding box center [225, 519] width 62 height 16
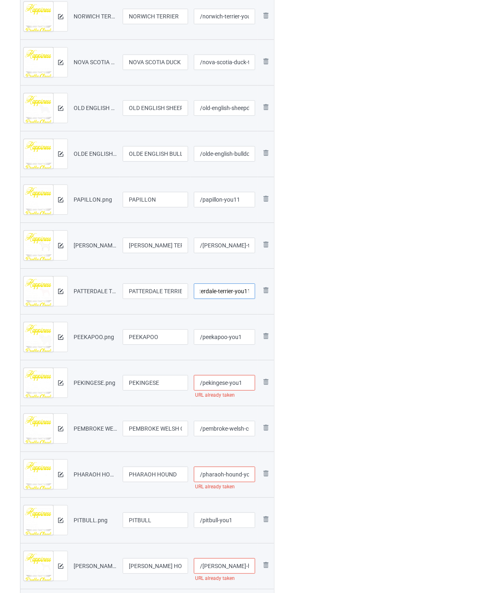
type input "/patterdale-terrier-you11"
click at [246, 383] on input "/pekingese-you1" at bounding box center [225, 383] width 62 height 16
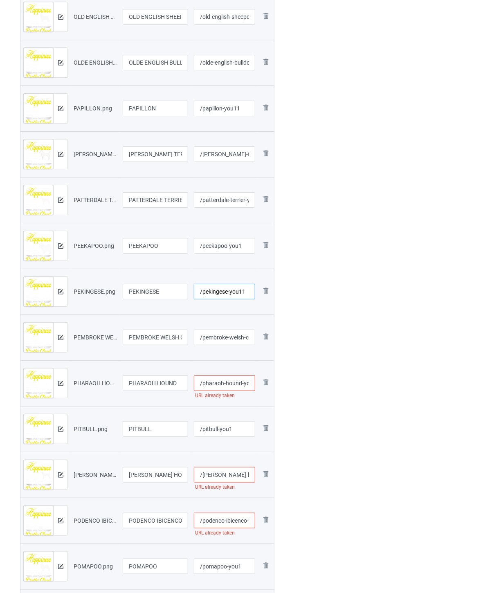
type input "/pekingese-you11"
click at [230, 385] on input "/pharaoh-hound-you1" at bounding box center [225, 384] width 62 height 16
type input "/pharaoh-hound-you11"
click at [245, 476] on input "/[PERSON_NAME]-hound-you1" at bounding box center [225, 475] width 62 height 16
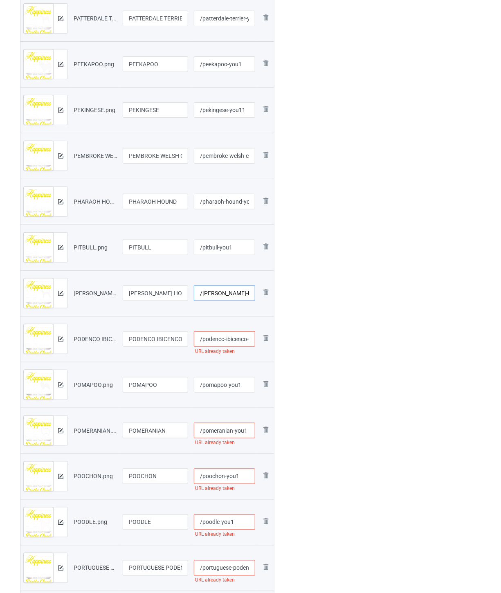
type input "/[PERSON_NAME]-hound-you11"
click at [239, 337] on input "/podenco-ibicenco-you1" at bounding box center [225, 339] width 62 height 16
type input "/podenco-ibicenco-you11"
click at [245, 427] on input "/pomeranian-you1" at bounding box center [225, 431] width 62 height 16
type input "/pomeranian-you11"
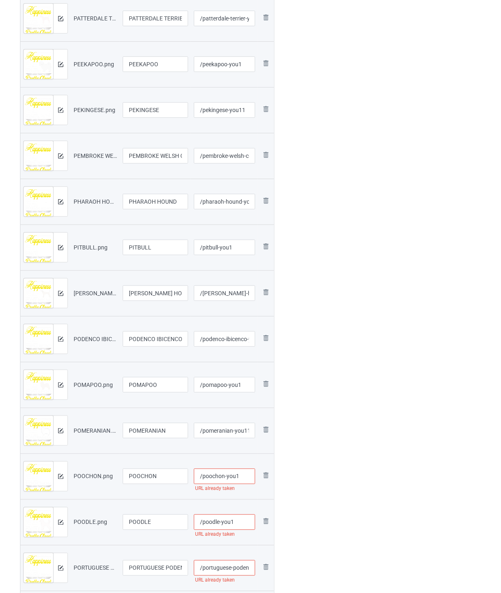
click at [246, 475] on input "/poochon-you1" at bounding box center [225, 477] width 62 height 16
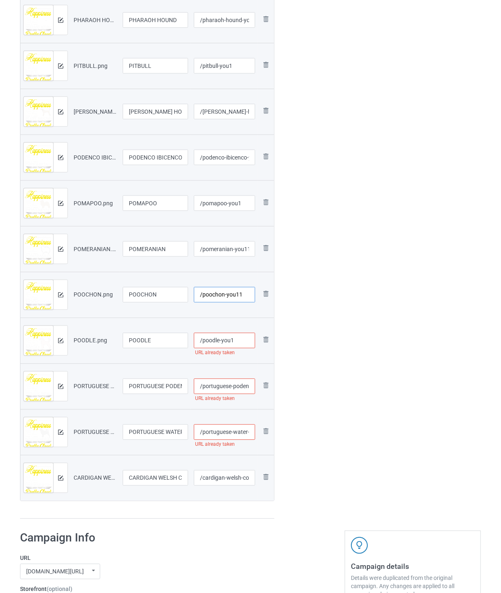
type input "/poochon-you11"
click at [234, 334] on input "/poodle-you1" at bounding box center [225, 341] width 62 height 16
type input "/poodle-you11"
click at [234, 388] on input "/portuguese-podengo-you1" at bounding box center [225, 387] width 62 height 16
type input "/portuguese-podengo-you11"
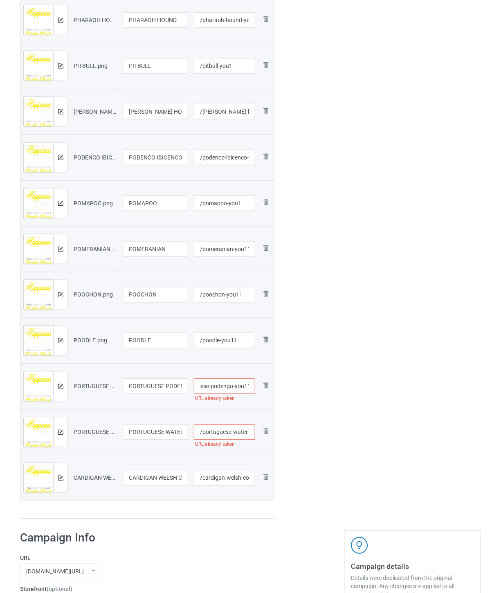
click at [236, 431] on input "/portuguese-water-dog-you1" at bounding box center [225, 433] width 62 height 16
type input "/portuguese-water-dog-you11"
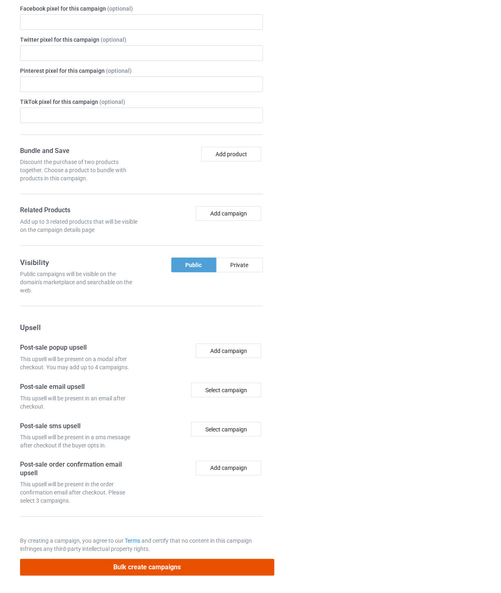
click at [233, 563] on button "Bulk create campaigns" at bounding box center [147, 567] width 254 height 17
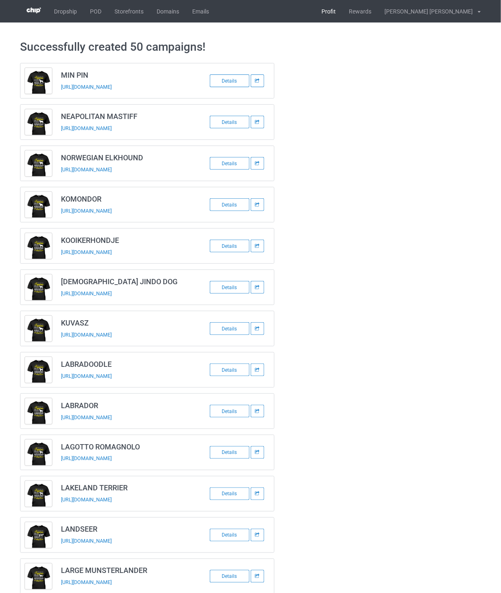
click at [342, 11] on link "Profit" at bounding box center [328, 11] width 27 height 23
